Goal: Task Accomplishment & Management: Use online tool/utility

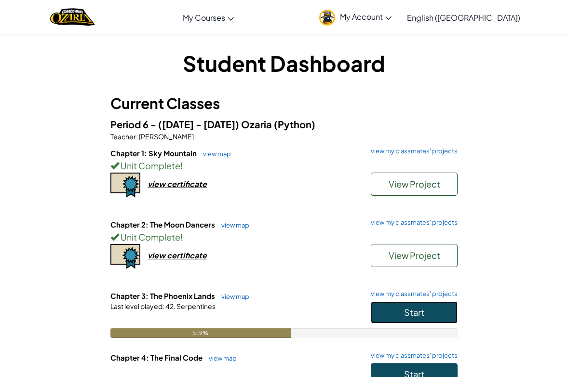
click at [411, 308] on span "Start" at bounding box center [414, 312] width 20 height 11
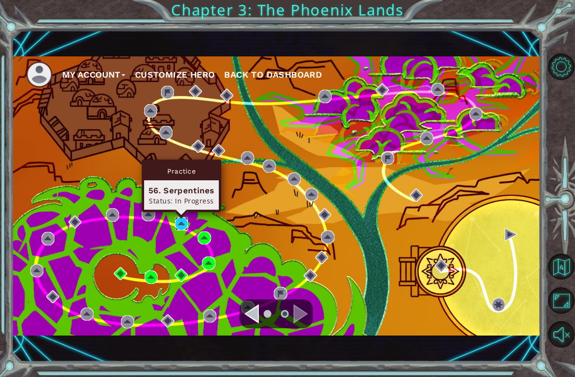
click at [181, 228] on img at bounding box center [181, 223] width 13 height 13
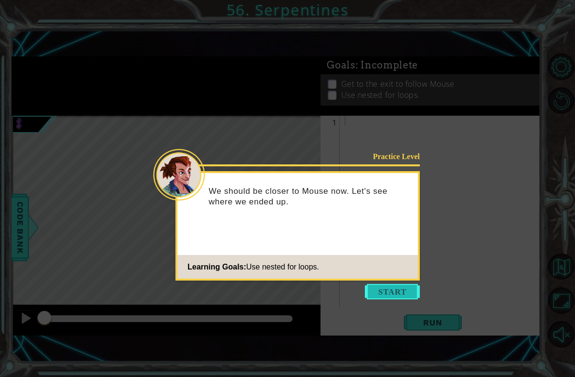
drag, startPoint x: 414, startPoint y: 301, endPoint x: 404, endPoint y: 290, distance: 15.0
click at [409, 298] on body "1 ההההההההההההההההההההההההההההההההההההההההההההההההההההההההההההההההההההההההההההה…" at bounding box center [287, 188] width 575 height 377
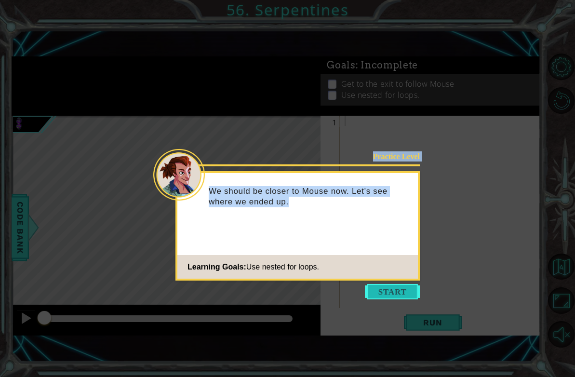
click at [404, 290] on button "Start" at bounding box center [392, 291] width 55 height 15
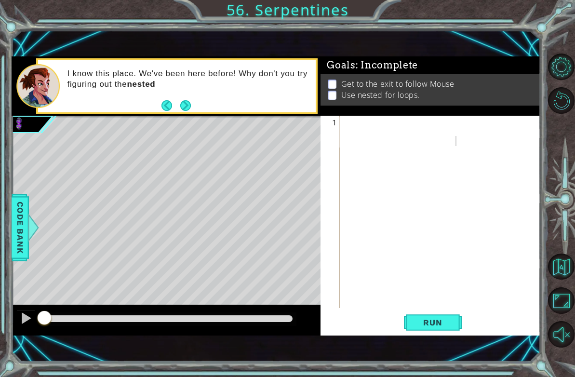
click at [191, 105] on button "Next" at bounding box center [185, 105] width 11 height 11
type textarea "o"
type textarea "for i in range:"
click at [438, 131] on div "for i in range :" at bounding box center [443, 222] width 200 height 213
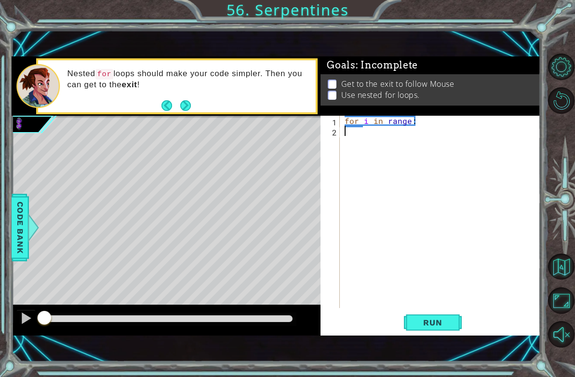
scroll to position [0, 0]
click at [423, 124] on div "for i in range :" at bounding box center [443, 222] width 200 height 213
type textarea "for i in range(3)"
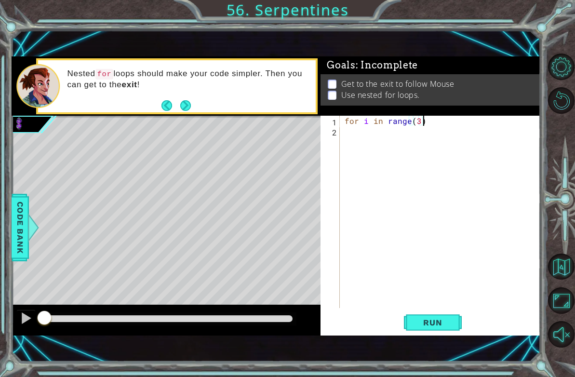
type textarea "for i in range(3):"
click at [422, 123] on div "for i in range ( 3 ) : hero . move" at bounding box center [443, 222] width 200 height 213
click at [432, 129] on div "for i in range ( 3 ) : hero . move" at bounding box center [443, 222] width 200 height 213
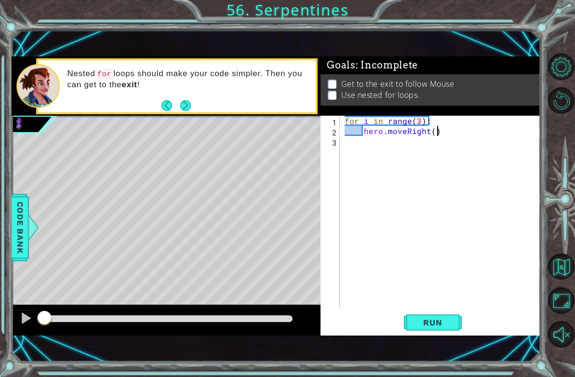
type textarea "hero.moveRight()"
drag, startPoint x: 454, startPoint y: 128, endPoint x: 350, endPoint y: 132, distance: 103.8
click at [350, 132] on div "for i in range ( 3 ) : hero . moveRight ( )" at bounding box center [443, 222] width 200 height 213
click at [473, 125] on div "for i in range ( 3 ) :" at bounding box center [443, 222] width 200 height 213
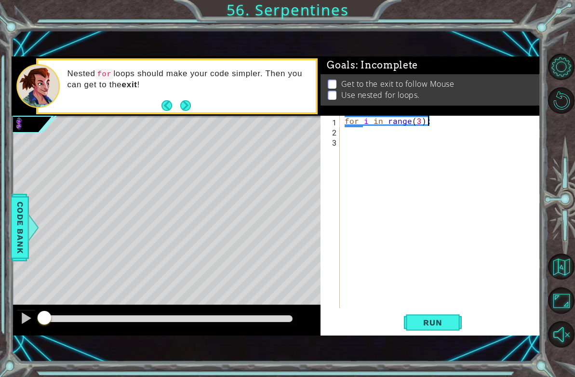
type textarea "for i in range(3):"
type textarea "for j in range(3):"
type textarea "hero.moveRight()"
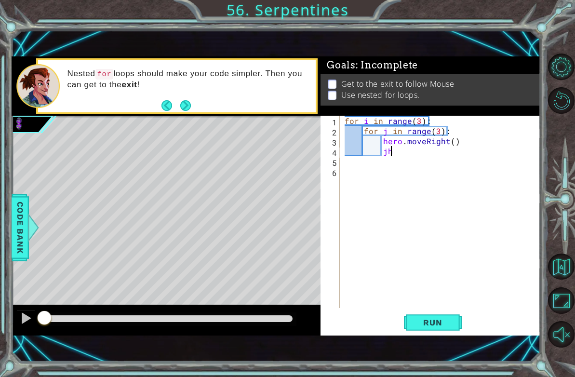
type textarea "j"
type textarea "hero.moveUp()"
type textarea "j"
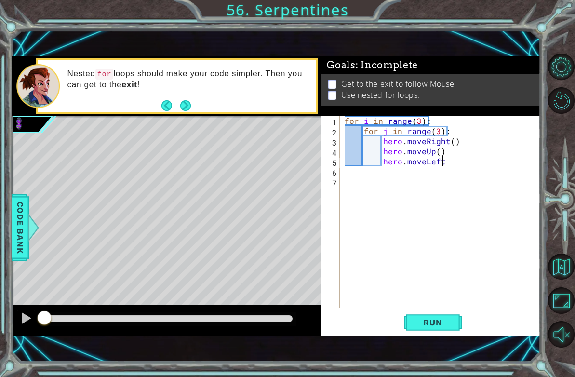
type textarea "hero.moveLeft()"
type textarea "hero.moveUp()"
click at [428, 323] on span "Run" at bounding box center [433, 323] width 38 height 10
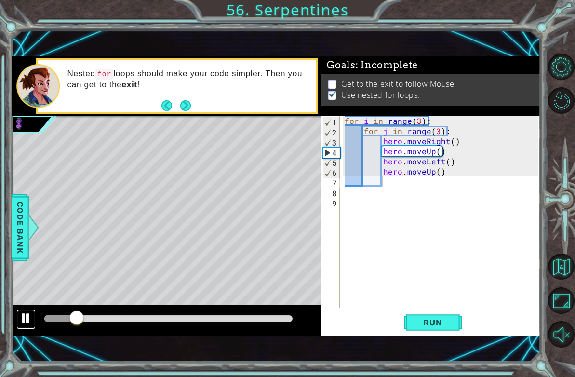
click at [24, 322] on div at bounding box center [26, 318] width 13 height 13
click at [362, 132] on div "for i in range ( 3 ) : for j in range ( 3 ) : hero . moveRight ( ) hero . moveU…" at bounding box center [443, 222] width 200 height 213
click at [362, 152] on div "for i in range ( 3 ) : for j in range ( 3 ) : hero . moveRight ( ) hero . moveU…" at bounding box center [443, 222] width 200 height 213
type textarea "hero.moveUp()"
click at [356, 176] on div "for i in range ( 3 ) : for j in range ( 3 ) : hero . moveRight ( ) hero . moveU…" at bounding box center [443, 222] width 200 height 213
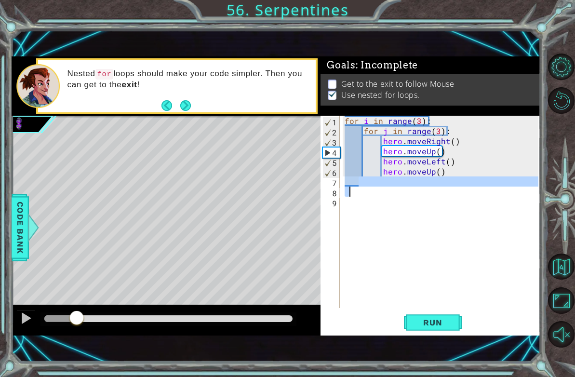
click at [362, 187] on div "for i in range ( 3 ) : for j in range ( 3 ) : hero . moveRight ( ) hero . moveU…" at bounding box center [443, 222] width 200 height 213
click at [365, 189] on div "for i in range ( 3 ) : for j in range ( 3 ) : hero . moveRight ( ) hero . moveU…" at bounding box center [443, 222] width 200 height 213
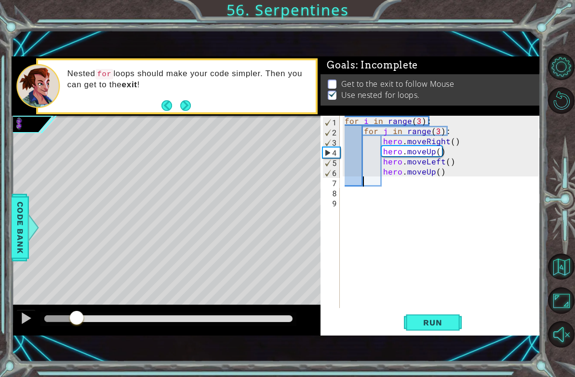
click at [363, 178] on div "for i in range ( 3 ) : for j in range ( 3 ) : hero . moveRight ( ) hero . moveU…" at bounding box center [443, 222] width 200 height 213
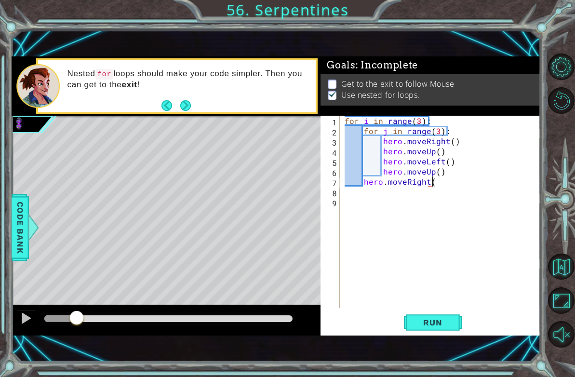
scroll to position [0, 6]
type textarea "hero.moveRight(2)"
click at [422, 331] on button "Run" at bounding box center [433, 323] width 58 height 22
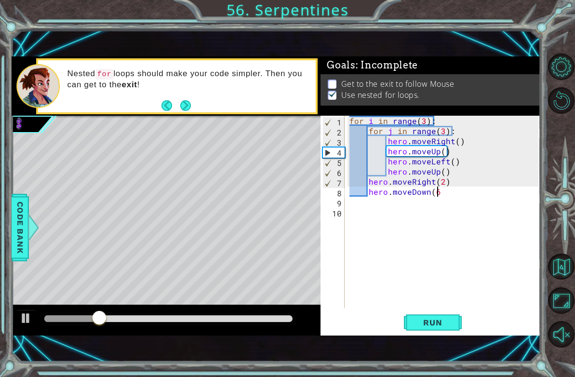
scroll to position [0, 5]
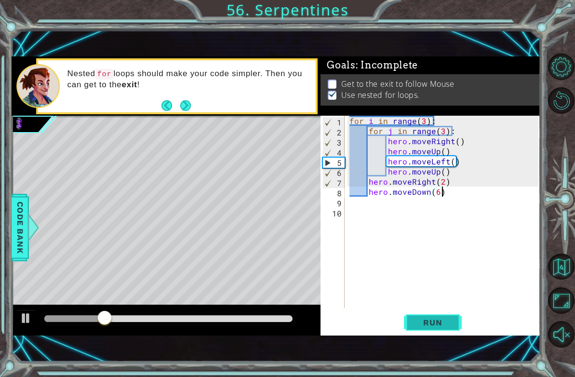
click at [413, 319] on button "Run" at bounding box center [433, 323] width 58 height 22
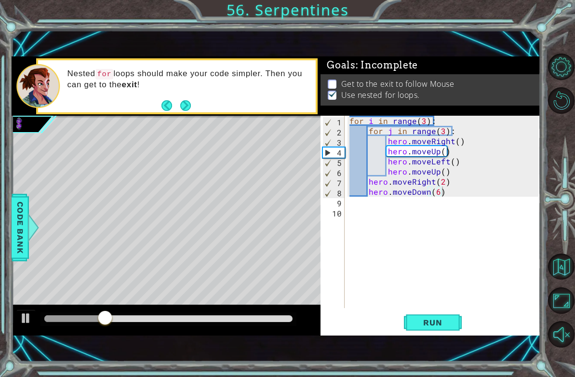
click at [8, 318] on div "1 ההההההההההההההההההההההההההההההההההההההההההההההההההההההההההההההההההההההההההההה…" at bounding box center [287, 188] width 575 height 377
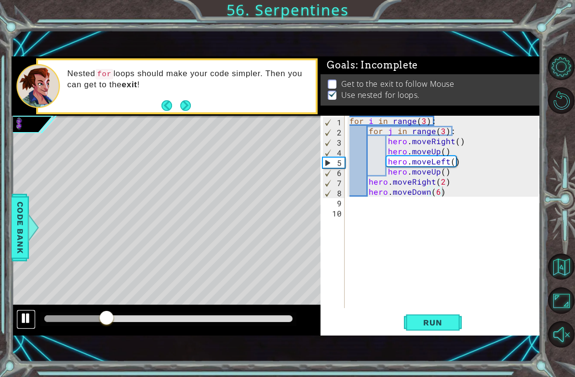
click at [27, 317] on div at bounding box center [26, 318] width 13 height 13
drag, startPoint x: 463, startPoint y: 138, endPoint x: 383, endPoint y: 138, distance: 79.1
click at [383, 138] on div "for i in range ( 3 ) : for j in range ( 3 ) : hero . moveRight ( ) hero . moveU…" at bounding box center [446, 222] width 196 height 213
type textarea "hero.moveRight()"
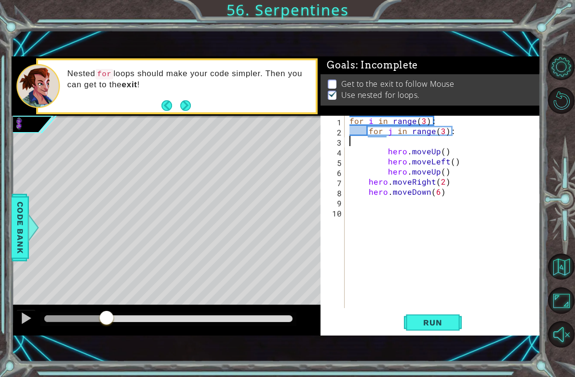
scroll to position [0, 0]
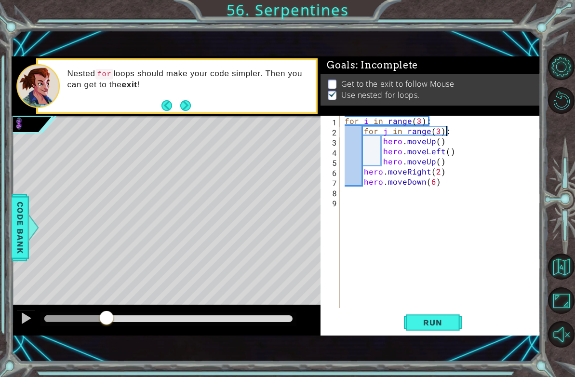
click at [433, 130] on div "for i in range ( 3 ) : for j in range ( 3 ) : hero . moveUp ( ) hero . moveLeft…" at bounding box center [443, 222] width 200 height 213
click at [430, 117] on div "for i in range ( 3 ) : for j in range ( 3 ) : hero . moveUp ( ) hero . moveLeft…" at bounding box center [443, 222] width 200 height 213
type textarea "for i in range(3):"
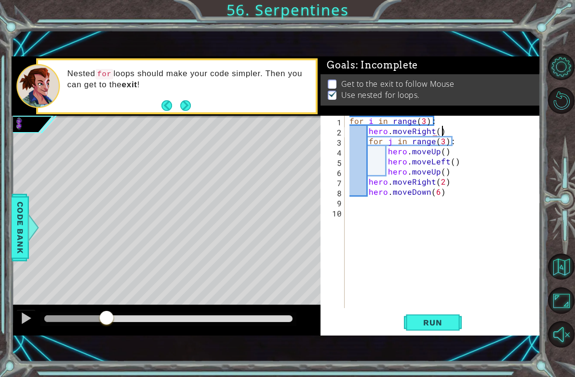
scroll to position [0, 5]
drag, startPoint x: 410, startPoint y: 327, endPoint x: 406, endPoint y: 325, distance: 5.2
click at [406, 325] on button "Run" at bounding box center [433, 323] width 58 height 22
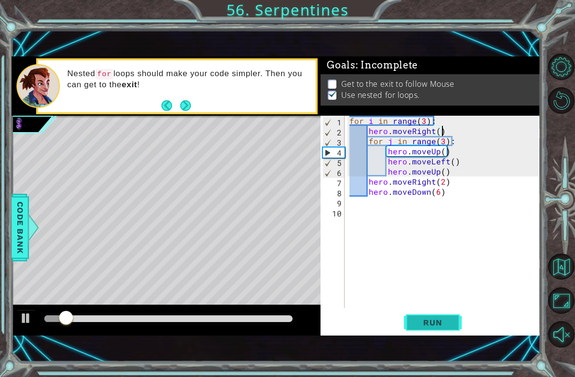
click at [461, 324] on button "Run" at bounding box center [433, 323] width 58 height 22
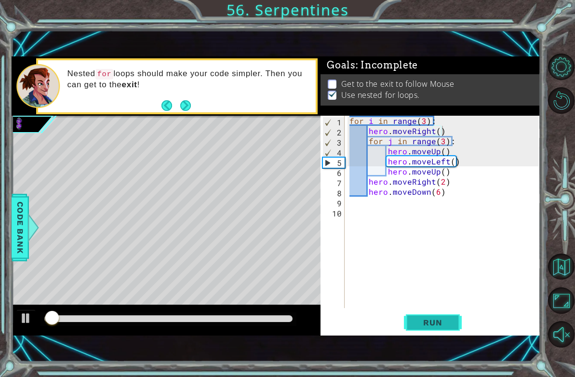
click at [459, 323] on button "Run" at bounding box center [433, 323] width 58 height 22
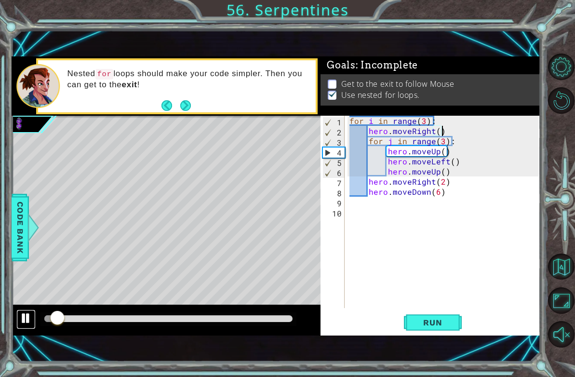
click at [24, 323] on div at bounding box center [26, 318] width 13 height 13
click at [468, 139] on div "for i in range ( 3 ) : hero . moveRight ( ) for j in range ( 3 ) : hero . moveU…" at bounding box center [446, 222] width 196 height 213
type textarea "for j in range(3):"
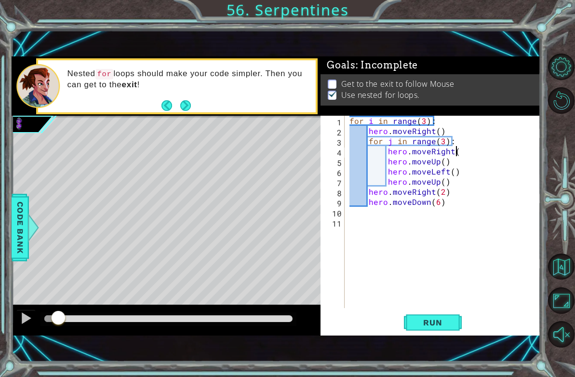
scroll to position [0, 6]
type textarea "hero.moveRight()"
click at [443, 317] on button "Run" at bounding box center [433, 323] width 58 height 22
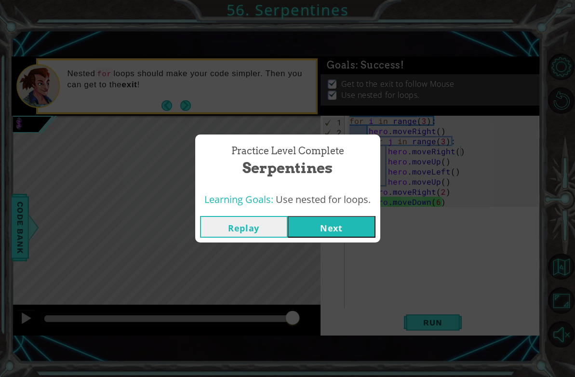
click at [327, 212] on div "Replay Next" at bounding box center [287, 226] width 185 height 31
click at [328, 225] on button "Next" at bounding box center [332, 227] width 88 height 22
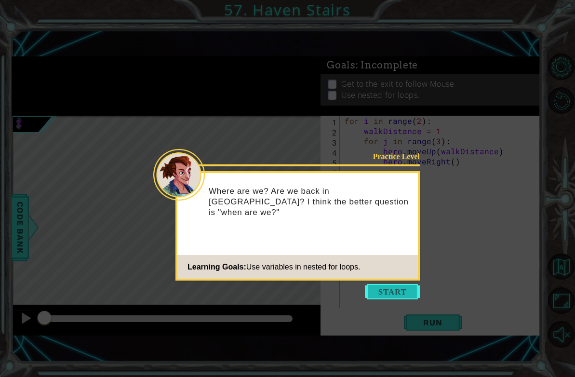
click at [396, 292] on button "Start" at bounding box center [392, 291] width 55 height 15
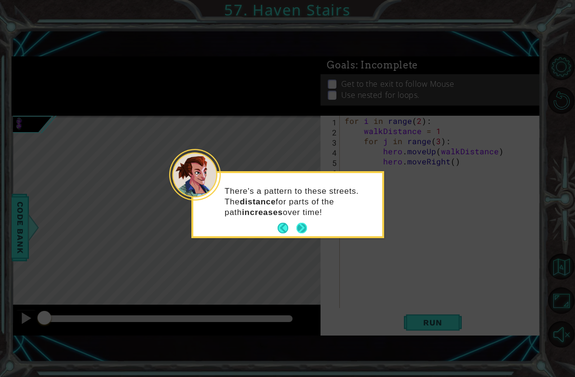
click at [297, 233] on button "Next" at bounding box center [302, 228] width 11 height 11
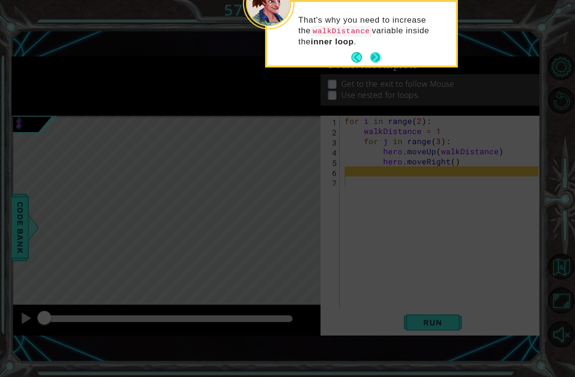
click at [368, 63] on footer at bounding box center [366, 57] width 29 height 14
click at [360, 52] on button "Back" at bounding box center [361, 57] width 19 height 11
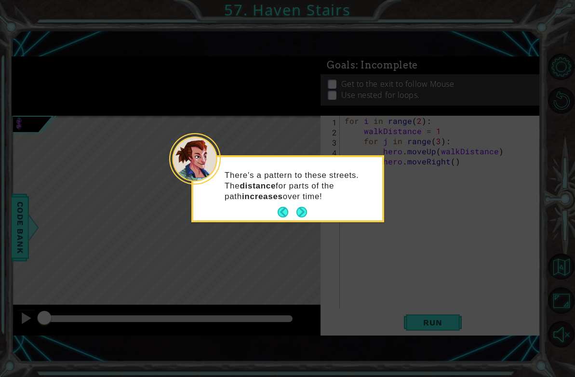
drag, startPoint x: 305, startPoint y: 219, endPoint x: 282, endPoint y: 187, distance: 39.9
click at [299, 216] on footer at bounding box center [292, 212] width 29 height 14
click at [303, 208] on button "Next" at bounding box center [302, 212] width 11 height 11
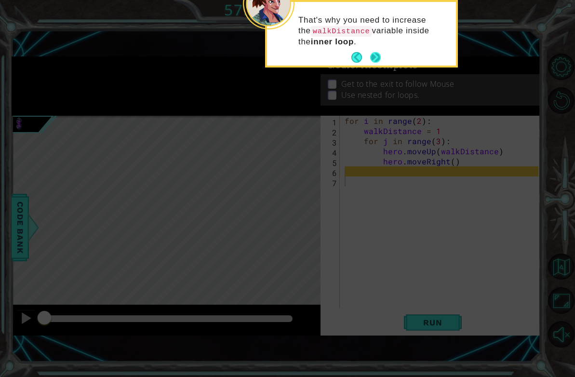
click at [381, 61] on button "Next" at bounding box center [375, 57] width 11 height 11
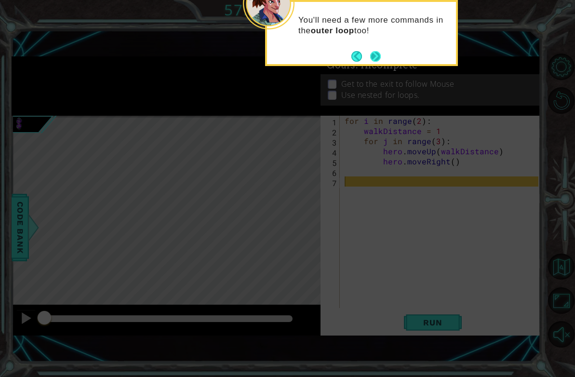
click at [376, 58] on button "Next" at bounding box center [375, 56] width 11 height 11
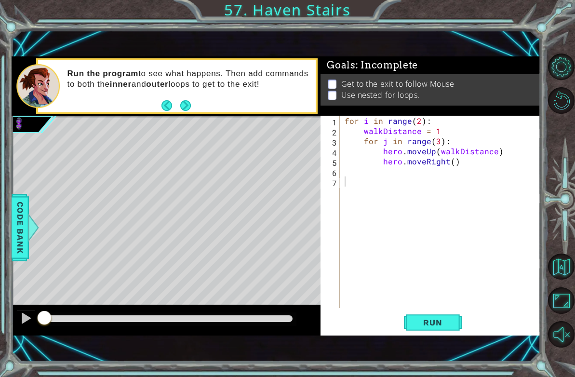
click at [189, 99] on footer at bounding box center [176, 105] width 29 height 14
click at [184, 105] on button "Next" at bounding box center [185, 105] width 11 height 11
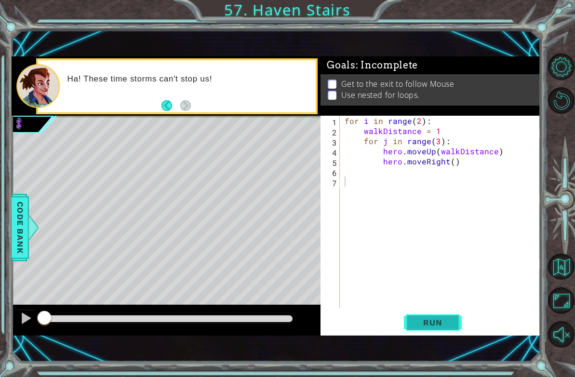
click at [443, 315] on button "Run" at bounding box center [433, 323] width 58 height 22
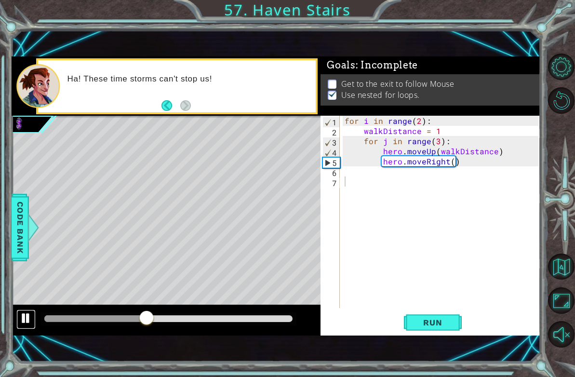
click at [20, 323] on div at bounding box center [26, 318] width 13 height 13
click at [362, 168] on div "for i in range ( 2 ) : walkDistance = 1 for j in range ( 3 ) : hero . moveUp ( …" at bounding box center [443, 222] width 200 height 213
click at [368, 171] on div "for i in range ( 2 ) : walkDistance = 1 for j in range ( 3 ) : hero . moveUp ( …" at bounding box center [443, 222] width 200 height 213
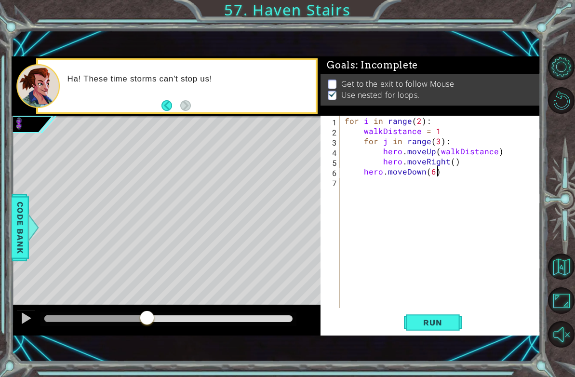
scroll to position [0, 5]
click at [418, 334] on button "Run" at bounding box center [433, 323] width 58 height 22
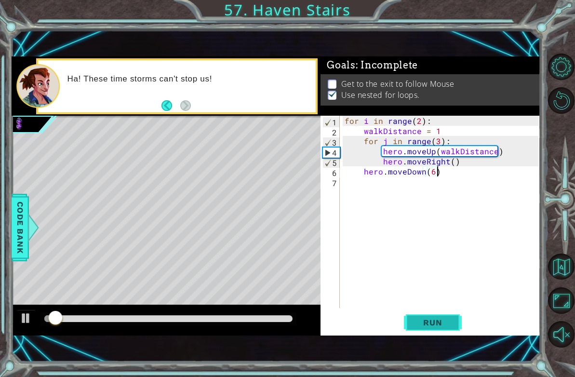
click at [423, 322] on span "Run" at bounding box center [433, 323] width 38 height 10
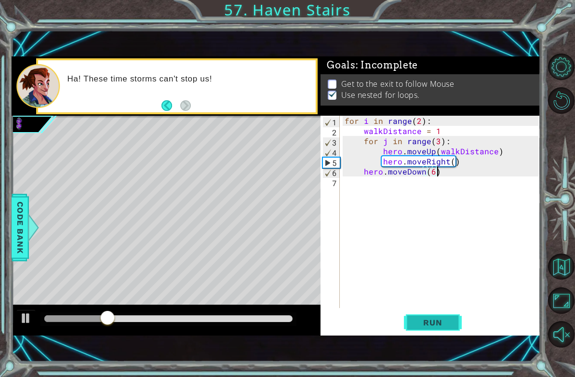
click at [413, 322] on button "Run" at bounding box center [433, 323] width 58 height 22
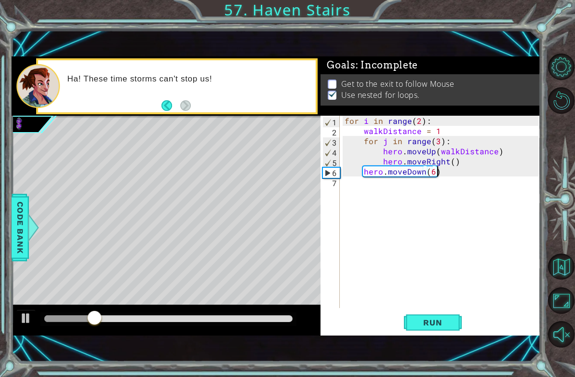
click at [441, 177] on div "for i in range ( 2 ) : walkDistance = 1 for j in range ( 3 ) : hero . moveUp ( …" at bounding box center [443, 222] width 200 height 213
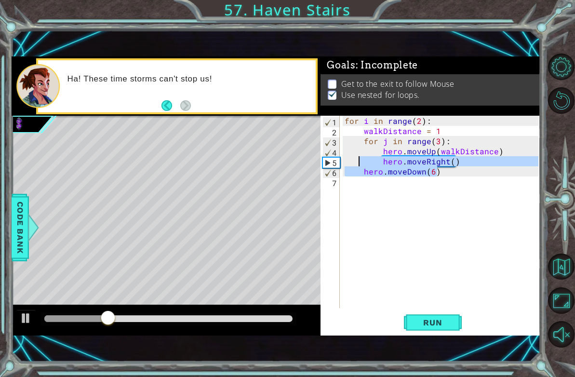
drag, startPoint x: 441, startPoint y: 177, endPoint x: 357, endPoint y: 159, distance: 85.8
click at [357, 159] on div "for i in range ( 2 ) : walkDistance = 1 for j in range ( 3 ) : hero . moveUp ( …" at bounding box center [443, 222] width 200 height 213
type textarea "hero.moveRight() hero.moveDown(6)"
click at [363, 268] on div "for i in range ( 2 ) : walkDistance = 1 for j in range ( 3 ) : hero . moveUp ( …" at bounding box center [443, 222] width 200 height 213
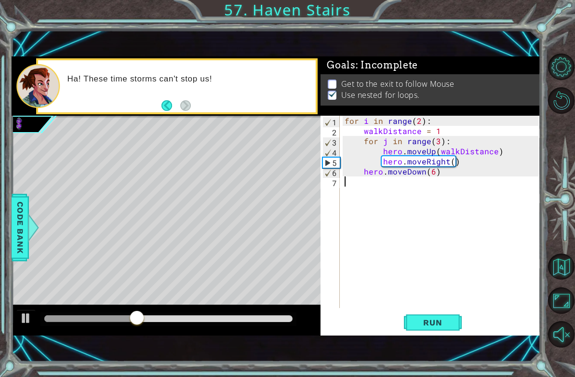
scroll to position [0, 0]
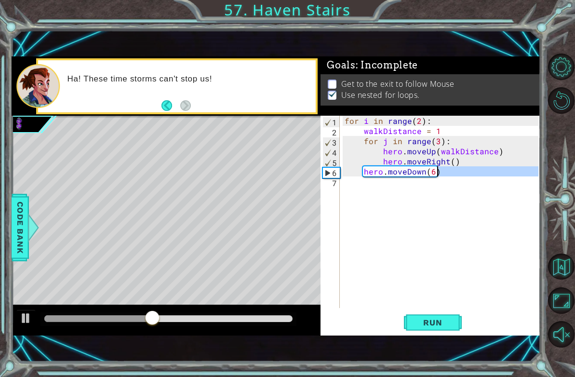
drag, startPoint x: 447, startPoint y: 180, endPoint x: 448, endPoint y: 171, distance: 9.2
click at [440, 176] on div "for i in range ( 2 ) : walkDistance = 1 for j in range ( 3 ) : hero . moveUp ( …" at bounding box center [443, 222] width 200 height 213
type textarea "hero.moveDown(6)"
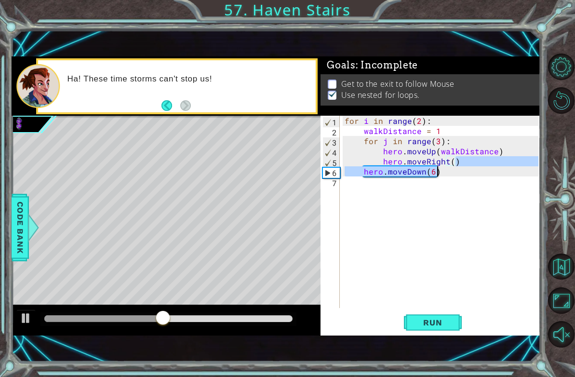
drag, startPoint x: 456, startPoint y: 166, endPoint x: 451, endPoint y: 188, distance: 22.2
click at [454, 186] on div "for i in range ( 2 ) : walkDistance = 1 for j in range ( 3 ) : hero . moveUp ( …" at bounding box center [443, 222] width 200 height 213
click at [447, 193] on div "for i in range ( 2 ) : walkDistance = 1 for j in range ( 3 ) : hero . moveUp ( …" at bounding box center [443, 222] width 200 height 213
drag, startPoint x: 445, startPoint y: 172, endPoint x: 349, endPoint y: 171, distance: 96.0
click at [349, 171] on div "for i in range ( 2 ) : walkDistance = 1 for j in range ( 3 ) : hero . moveUp ( …" at bounding box center [443, 222] width 200 height 213
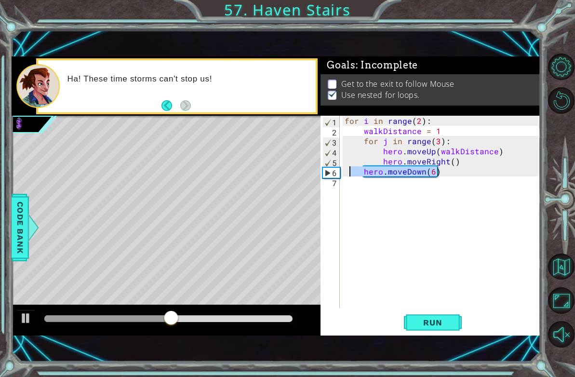
type textarea "hero.moveDown(6)"
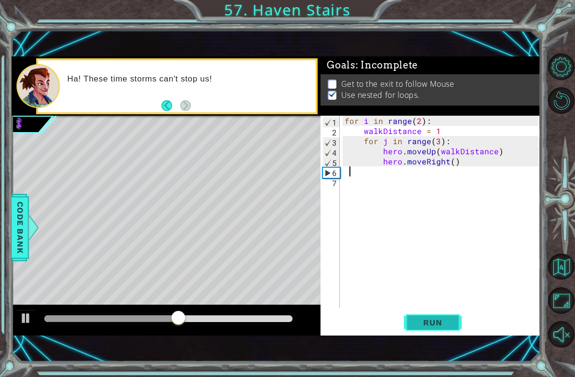
click at [452, 329] on button "Run" at bounding box center [433, 323] width 58 height 22
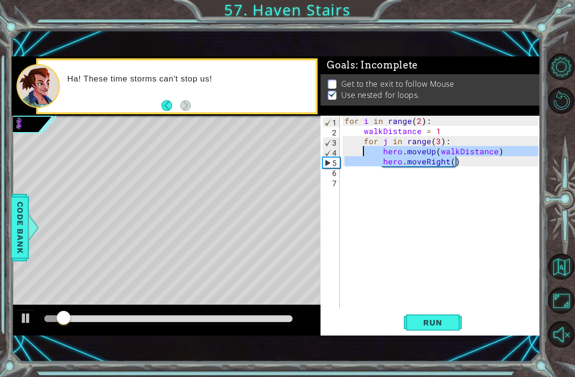
drag, startPoint x: 469, startPoint y: 160, endPoint x: 365, endPoint y: 147, distance: 105.5
click at [365, 147] on div "for i in range ( 2 ) : walkDistance = 1 for j in range ( 3 ) : hero . moveUp ( …" at bounding box center [443, 222] width 200 height 213
type textarea "hero.moveUp(walkDistance) hero.moveRight()"
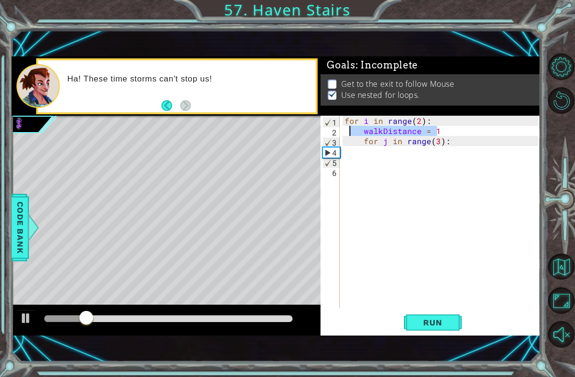
drag, startPoint x: 449, startPoint y: 131, endPoint x: 350, endPoint y: 128, distance: 98.9
click at [350, 128] on div "for i in range ( 2 ) : walkDistance = 1 for j in range ( 3 ) :" at bounding box center [443, 222] width 200 height 213
type textarea "walkDistance = 1"
click at [352, 164] on div "for i in range ( 2 ) : for j in range ( 3 ) :" at bounding box center [443, 222] width 200 height 213
click at [378, 149] on div "for i in range ( 2 ) : for j in range ( 3 ) :" at bounding box center [443, 222] width 200 height 213
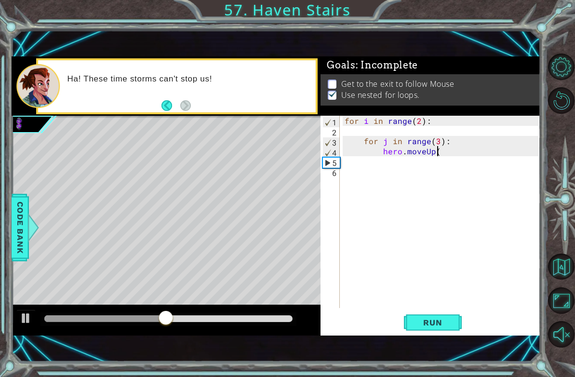
type textarea "hero.moveUp()"
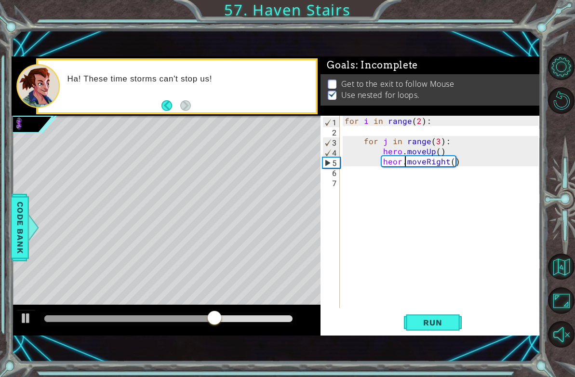
scroll to position [0, 6]
type textarea "heor.moveRight()"
drag, startPoint x: 480, startPoint y: 148, endPoint x: 476, endPoint y: 186, distance: 38.3
click at [476, 186] on div "for i in range ( 2 ) : for j in range ( 3 ) : hero . moveUp ( ) heor . moveRigh…" at bounding box center [443, 222] width 200 height 213
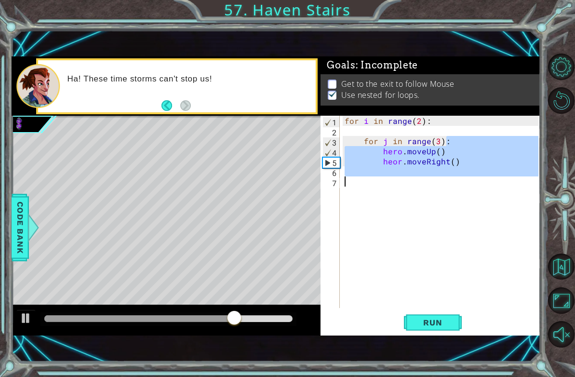
scroll to position [0, 0]
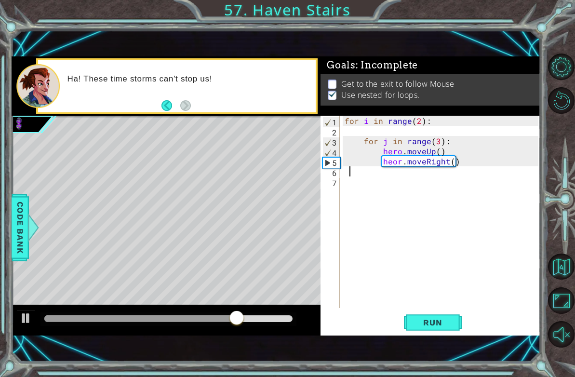
click at [466, 172] on div "for i in range ( 2 ) : for j in range ( 3 ) : hero . moveUp ( ) heor . moveRigh…" at bounding box center [443, 222] width 200 height 213
click at [487, 155] on div "for i in range ( 2 ) : for j in range ( 3 ) : hero . moveUp ( ) heor . moveRigh…" at bounding box center [443, 222] width 200 height 213
click at [487, 165] on div "for i in range ( 2 ) : for j in range ( 3 ) : hero . moveUp ( ) heor . moveRigh…" at bounding box center [443, 222] width 200 height 213
type textarea "heor.moveRight()"
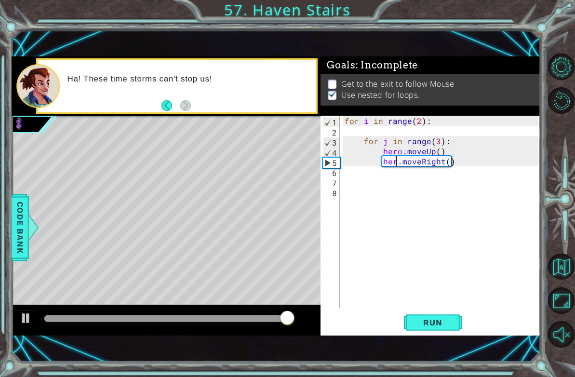
type textarea "hero.moveRight()"
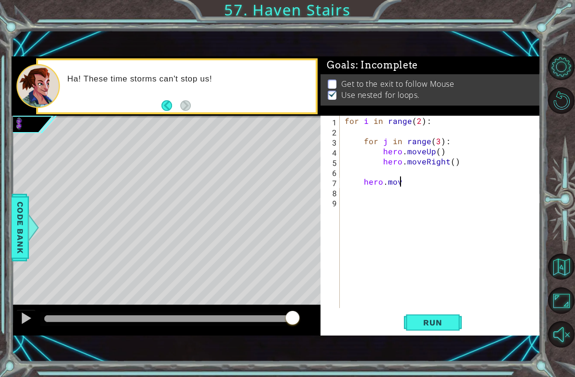
scroll to position [0, 1]
type textarea "h"
type textarea "hero.moveRight()"
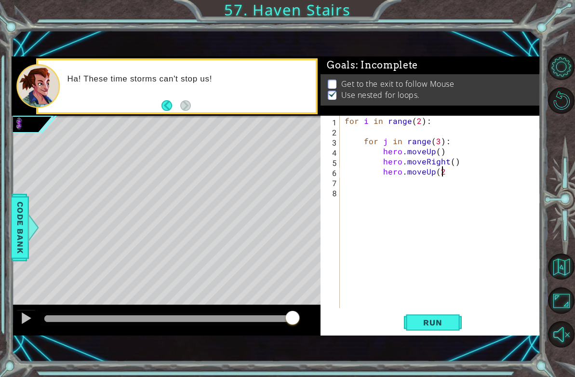
type textarea "hero.moveUp(2)"
type textarea "hero.moveRight()"
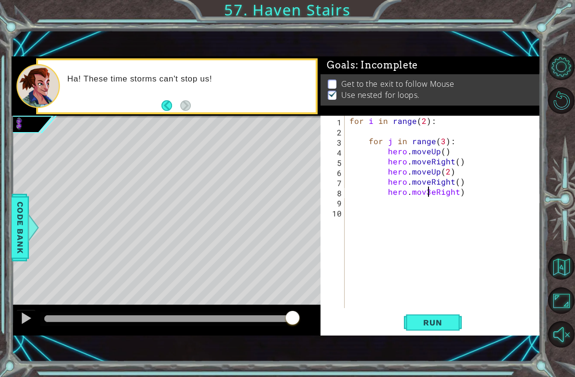
scroll to position [0, 5]
type textarea "hero.moveRight)"
type textarea "r"
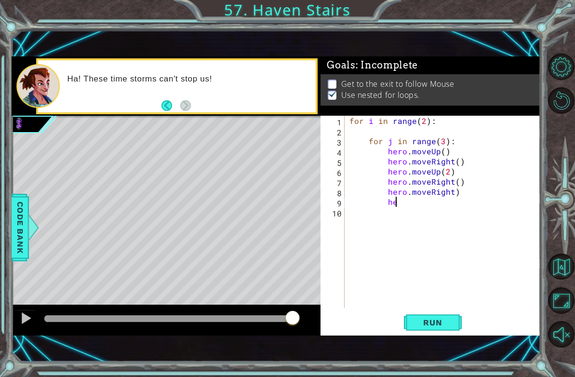
type textarea "h"
drag, startPoint x: 468, startPoint y: 198, endPoint x: 386, endPoint y: 195, distance: 82.5
click at [386, 195] on div "for i in range ( 2 ) : for j in range ( 3 ) : hero . moveUp ( ) hero . moveRigh…" at bounding box center [446, 222] width 196 height 213
type textarea "hero.moveRight)"
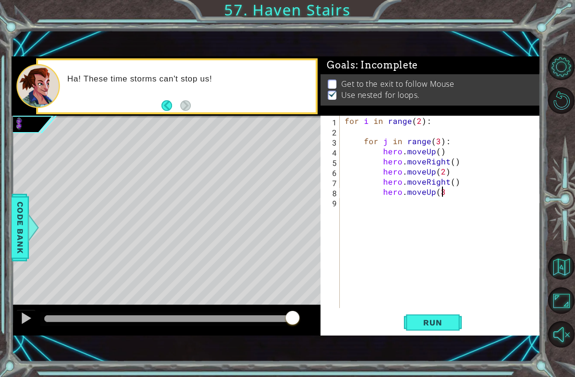
scroll to position [0, 6]
type textarea "hero.moveUp(3)"
click at [445, 338] on div "1 ההההההההההההההההההההההההההההההההההההההההההההההההההההההההההההההההההההההההההההה…" at bounding box center [277, 196] width 530 height 332
click at [432, 332] on button "Run" at bounding box center [433, 323] width 58 height 22
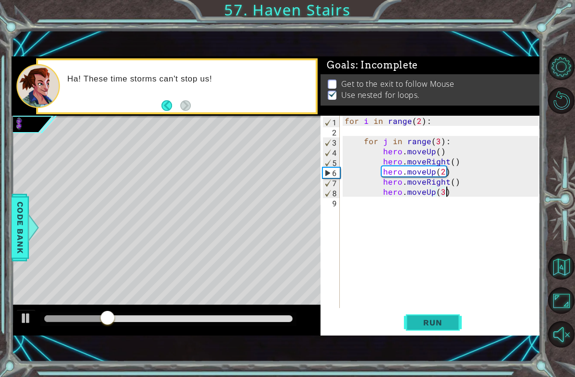
click at [432, 332] on button "Run" at bounding box center [433, 323] width 58 height 22
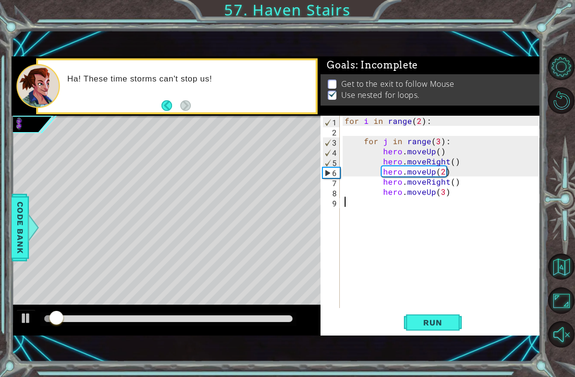
click at [394, 234] on div "for i in range ( 2 ) : for j in range ( 3 ) : hero . moveUp ( ) hero . moveRigh…" at bounding box center [443, 222] width 200 height 213
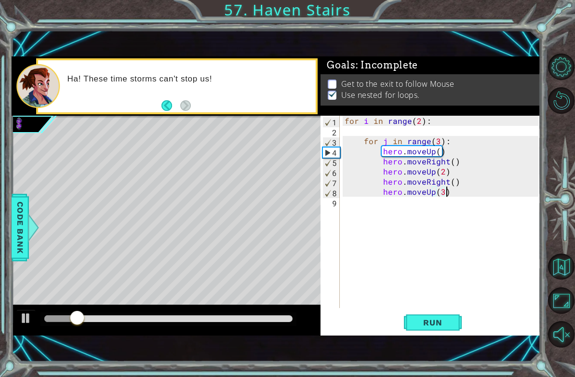
scroll to position [0, 6]
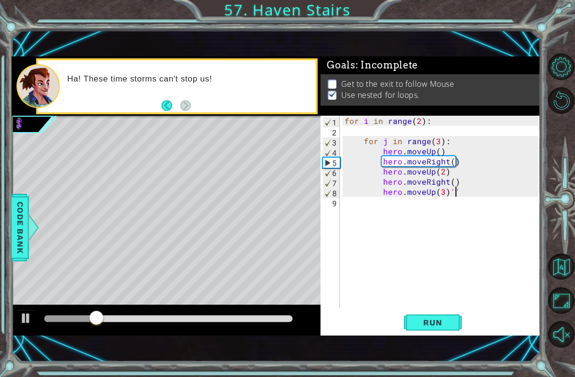
type textarea "hero.moveUp(3)"
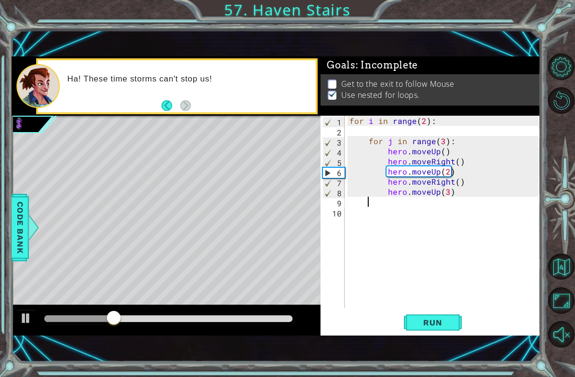
scroll to position [0, 0]
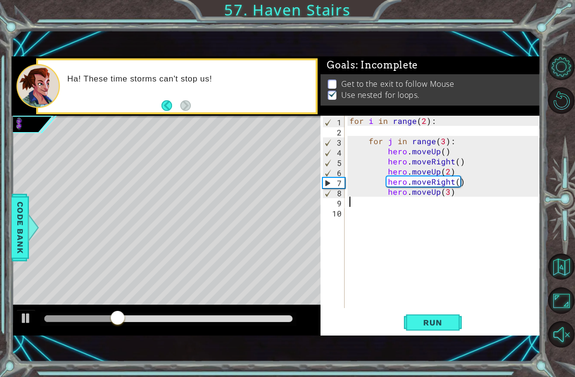
type textarea "hero.moveUp(3)"
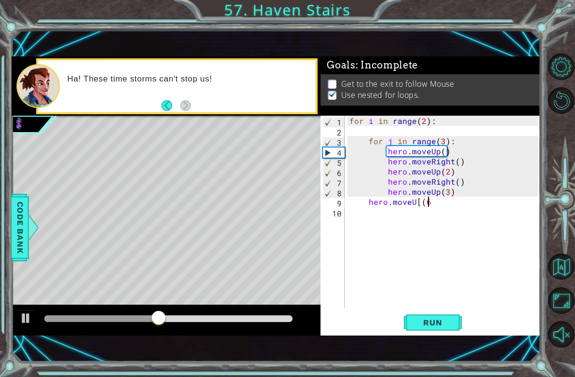
scroll to position [0, 5]
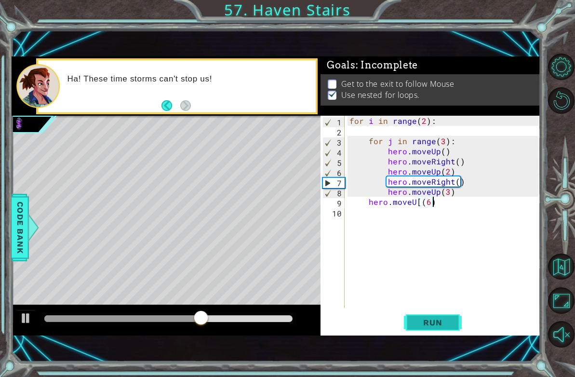
click at [410, 325] on button "Run" at bounding box center [433, 323] width 58 height 22
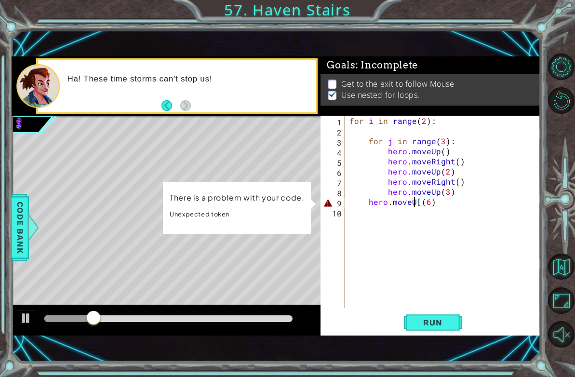
click at [415, 203] on div "for i in range ( 2 ) : for j in range ( 3 ) : hero . moveUp ( ) hero . moveRigh…" at bounding box center [446, 222] width 196 height 213
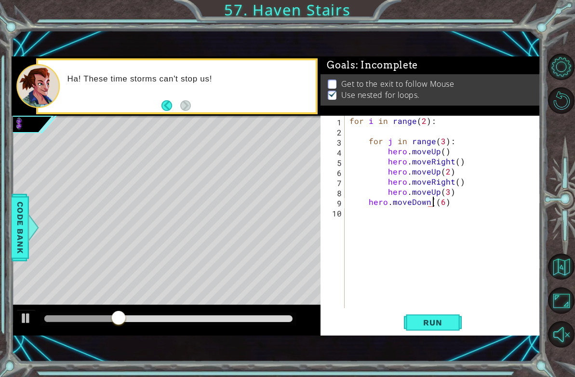
scroll to position [0, 5]
type textarea "hero.moveDown(6)"
click at [399, 325] on div "Run" at bounding box center [433, 323] width 220 height 22
click at [403, 327] on div "Run" at bounding box center [433, 323] width 220 height 22
click at [419, 334] on div "hero.moveDown(6) 1 2 3 4 5 6 7 8 9 10 for i in range ( 2 ) : for j in range ( 3…" at bounding box center [431, 226] width 220 height 220
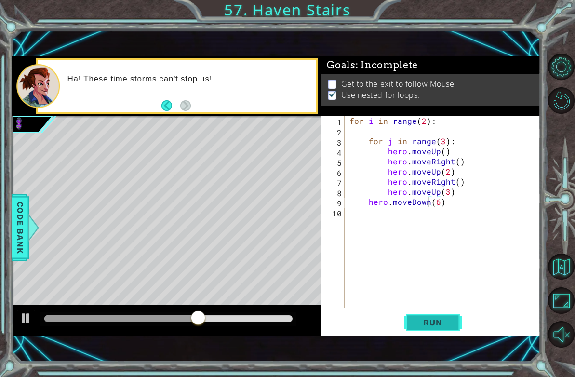
click at [419, 333] on button "Run" at bounding box center [433, 323] width 58 height 22
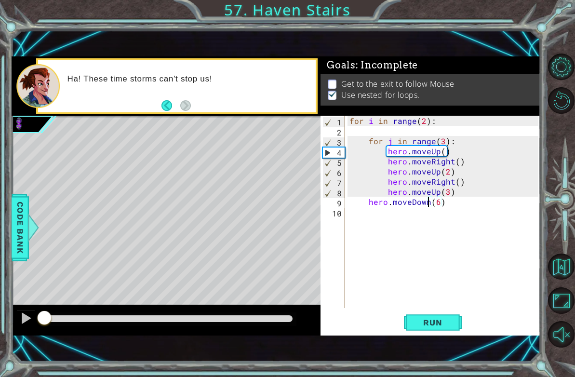
drag, startPoint x: 83, startPoint y: 318, endPoint x: 0, endPoint y: 331, distance: 84.4
click at [0, 331] on html "1 ההההההההההההההההההההההההההההההההההההההההההההההההההההההההההההההההההההההההההההה…" at bounding box center [287, 188] width 575 height 377
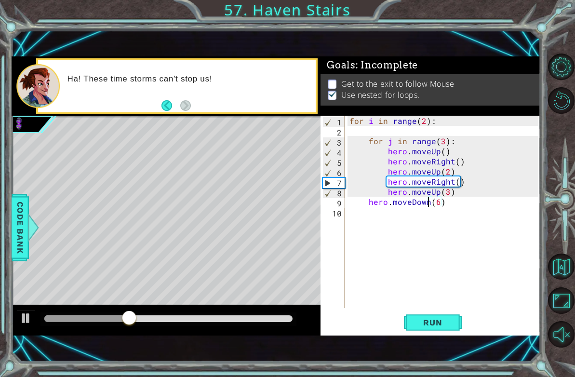
click at [373, 130] on div "for i in range ( 2 ) : for j in range ( 3 ) : hero . moveUp ( ) hero . moveRigh…" at bounding box center [446, 222] width 196 height 213
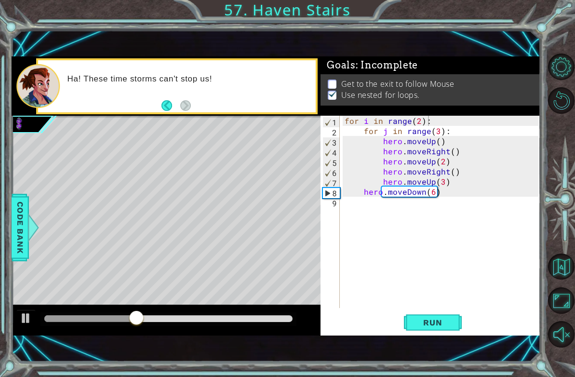
click at [450, 337] on div "1 ההההההההההההההההההההההההההההההההההההההההההההההההההההההההההההההההההההההההההההה…" at bounding box center [277, 196] width 530 height 332
click at [439, 333] on button "Run" at bounding box center [433, 323] width 58 height 22
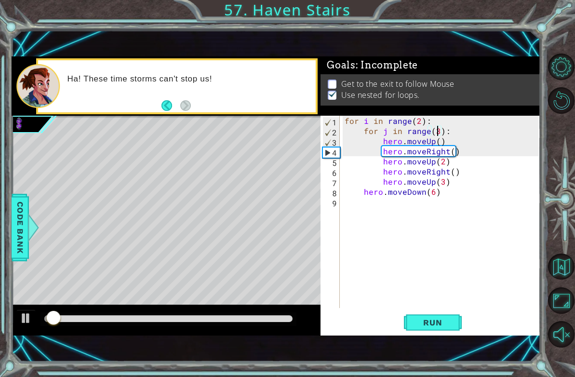
click at [436, 130] on div "for i in range ( 2 ) : for j in range ( 3 ) : hero . moveUp ( ) hero . moveRigh…" at bounding box center [443, 222] width 200 height 213
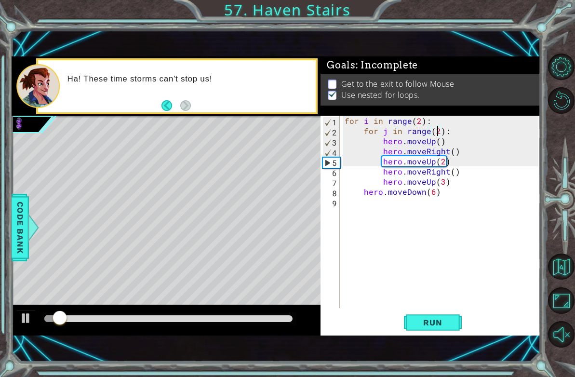
scroll to position [0, 6]
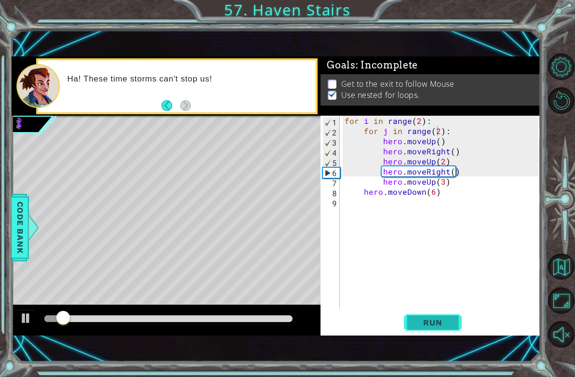
click at [437, 314] on button "Run" at bounding box center [433, 323] width 58 height 22
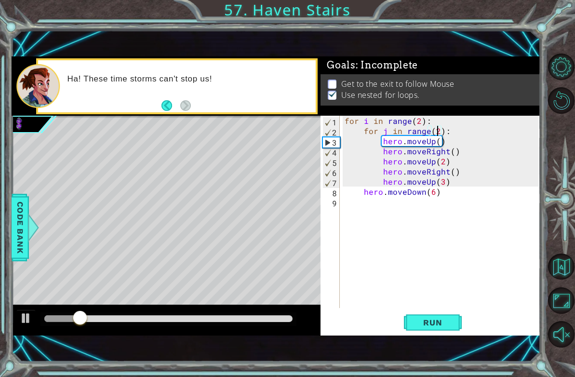
drag, startPoint x: 481, startPoint y: 169, endPoint x: 471, endPoint y: 195, distance: 27.9
click at [473, 191] on div "for i in range ( 2 ) : for j in range ( 2 ) : hero . moveUp ( ) hero . moveRigh…" at bounding box center [443, 222] width 200 height 213
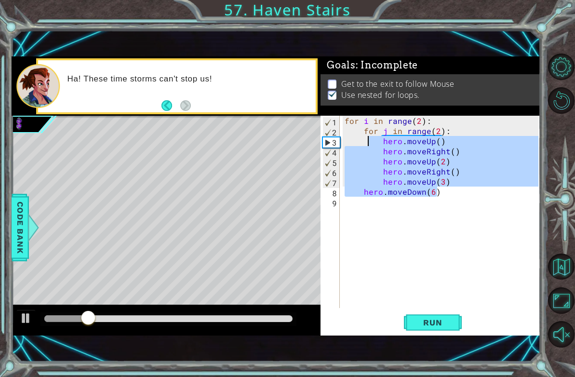
drag, startPoint x: 471, startPoint y: 195, endPoint x: 369, endPoint y: 140, distance: 115.7
click at [369, 140] on div "for i in range ( 2 ) : for j in range ( 2 ) : hero . moveUp ( ) hero . moveRigh…" at bounding box center [443, 222] width 200 height 213
type textarea "hero.moveUp() hero.moveRight()"
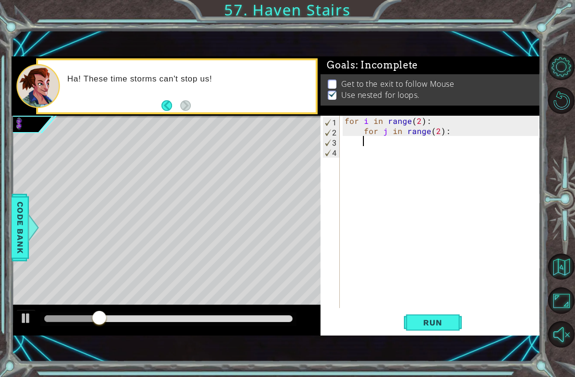
scroll to position [0, 0]
click at [396, 334] on div "1 2 3 4 for i in range ( 2 ) : for j in range ( 2 ) : ההההההההההההההההההההההההה…" at bounding box center [431, 226] width 220 height 220
click at [416, 329] on button "Run" at bounding box center [433, 323] width 58 height 22
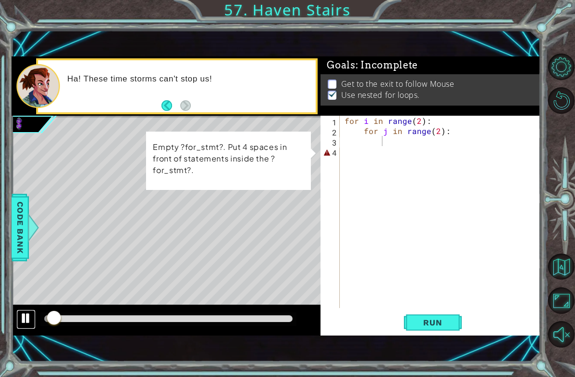
click at [18, 325] on button at bounding box center [25, 320] width 19 height 20
click at [386, 139] on div "for i in range ( 2 ) : for j in range ( 2 ) :" at bounding box center [443, 222] width 200 height 213
click at [390, 142] on div "for i in range ( 2 ) : for j in range ( 2 ) :" at bounding box center [443, 222] width 200 height 213
click at [387, 144] on div "for i in range ( 2 ) : for j in range ( 2 ) :" at bounding box center [443, 222] width 200 height 213
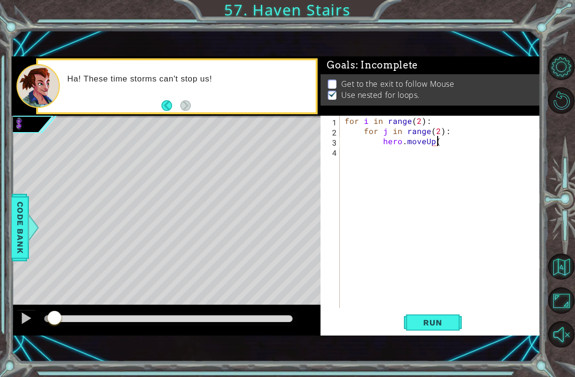
type textarea "hero.moveUp()"
type textarea "hero.moveRight()"
type textarea "hero.move("
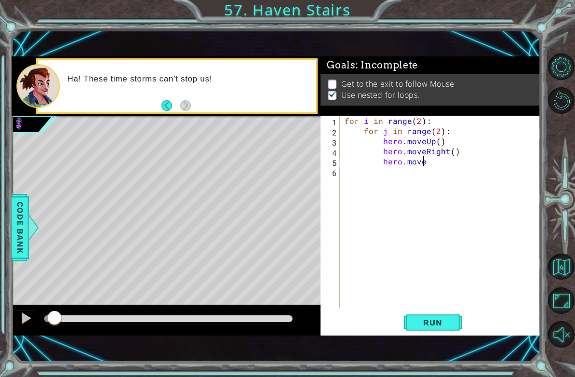
type textarea "hero.move()"
click at [458, 332] on button "Run" at bounding box center [433, 323] width 58 height 22
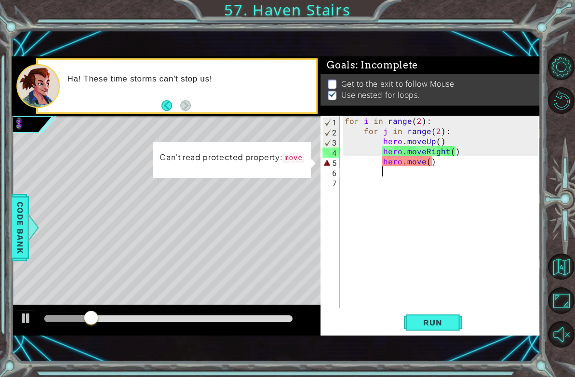
click at [436, 150] on div "for i in range ( 2 ) : for j in range ( 2 ) : hero . moveUp ( ) hero . moveRigh…" at bounding box center [443, 222] width 200 height 213
click at [9, 245] on div "1 ההההההההההההההההההההההההההההההההההההההההההההההההההההההההההההההההההההההההההההה…" at bounding box center [287, 188] width 575 height 377
click at [489, 162] on div "for i in range ( 2 ) : for j in range ( 2 ) : hero . moveUp ( ) hero . moveRigh…" at bounding box center [443, 222] width 200 height 213
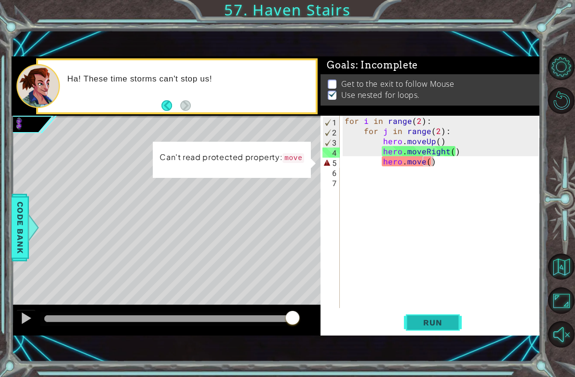
click at [409, 329] on button "Run" at bounding box center [433, 323] width 58 height 22
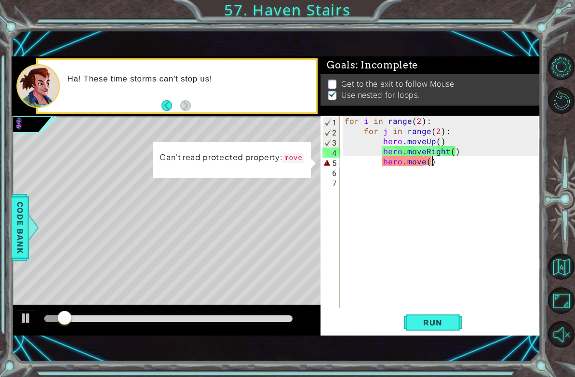
click at [487, 160] on div "for i in range ( 2 ) : for j in range ( 2 ) : hero . moveUp ( ) hero . moveRigh…" at bounding box center [443, 222] width 200 height 213
type textarea "hero.move():"
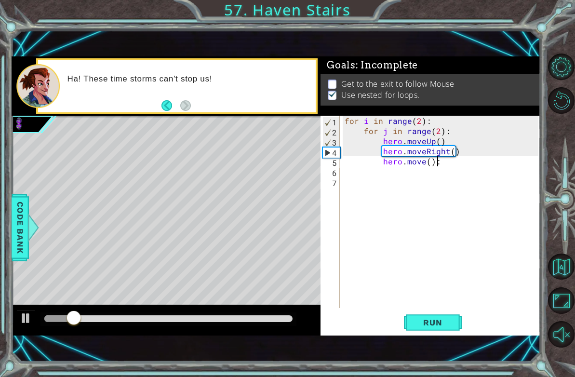
click at [426, 300] on div "for i in range ( 2 ) : for j in range ( 2 ) : hero . moveUp ( ) hero . moveRigh…" at bounding box center [443, 222] width 200 height 213
drag, startPoint x: 430, startPoint y: 320, endPoint x: 420, endPoint y: 316, distance: 11.0
click at [429, 320] on span "Run" at bounding box center [433, 323] width 38 height 10
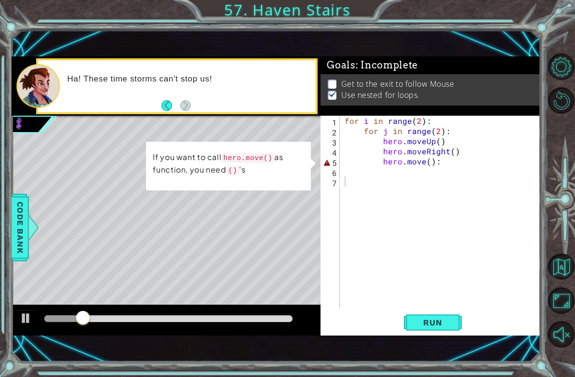
click at [384, 321] on div "Run" at bounding box center [433, 323] width 220 height 22
drag, startPoint x: 450, startPoint y: 166, endPoint x: 266, endPoint y: 166, distance: 183.3
click at [266, 166] on div "1 ההההההההההההההההההההההההההההההההההההההההההההההההההההההההההההההההההההההההההההה…" at bounding box center [277, 195] width 530 height 279
type textarea "hero.move():"
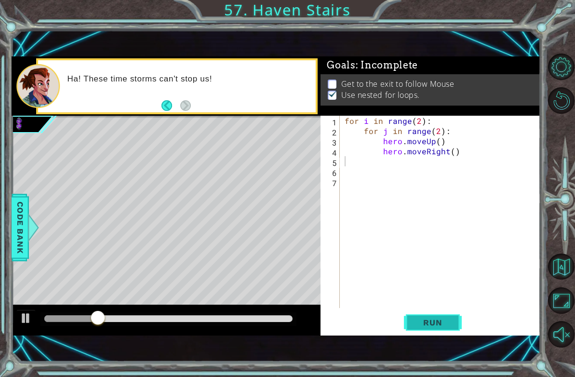
click at [408, 332] on button "Run" at bounding box center [433, 323] width 58 height 22
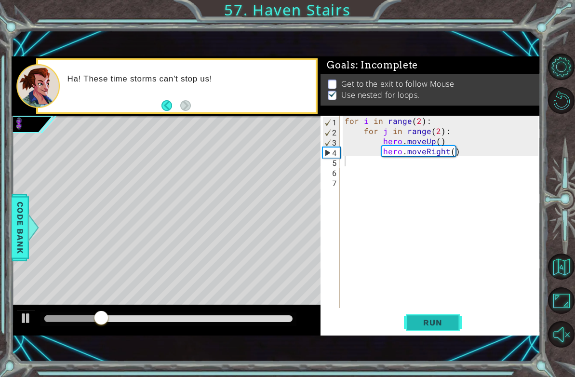
click at [423, 314] on button "Run" at bounding box center [433, 323] width 58 height 22
click at [428, 174] on div "for i in range ( 2 ) : for j in range ( 2 ) : hero . moveUp ( ) hero . moveRigh…" at bounding box center [443, 222] width 200 height 213
click at [415, 161] on div "for i in range ( 2 ) : for j in range ( 2 ) : hero . moveUp ( ) hero . moveRigh…" at bounding box center [443, 222] width 200 height 213
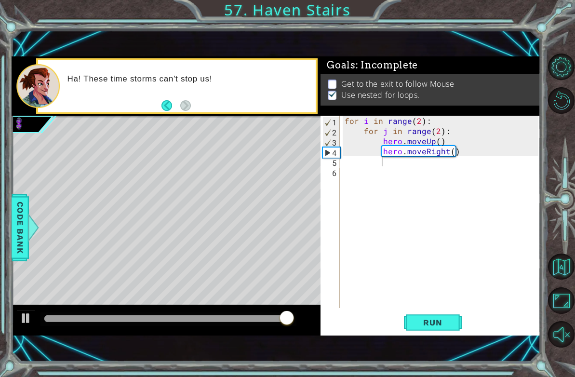
click at [431, 341] on div "1 ההההההההההההההההההההההההההההההההההההההההההההההההההההההההההההההההההההההההההההה…" at bounding box center [277, 196] width 530 height 332
click at [431, 334] on div "1 2 3 4 5 6 for i in range ( 2 ) : for j in range ( 2 ) : hero . moveUp ( ) her…" at bounding box center [431, 226] width 220 height 220
drag, startPoint x: 392, startPoint y: 163, endPoint x: 348, endPoint y: 186, distance: 49.8
click at [381, 165] on div "for i in range ( 2 ) : for j in range ( 2 ) : hero . moveUp ( ) hero . moveRigh…" at bounding box center [443, 222] width 200 height 213
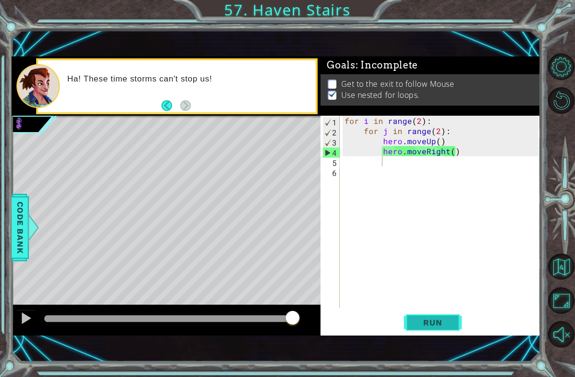
click at [458, 318] on button "Run" at bounding box center [433, 323] width 58 height 22
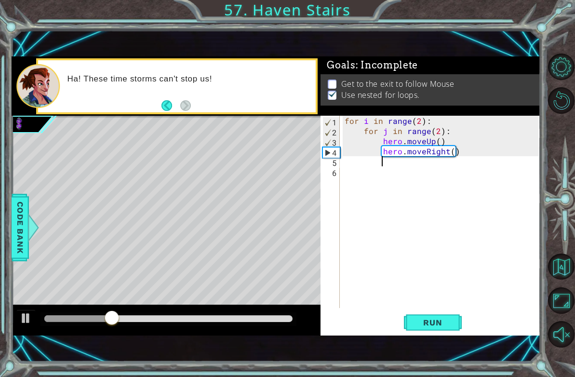
click at [438, 163] on div "for i in range ( 2 ) : for j in range ( 2 ) : hero . moveUp ( ) hero . moveRigh…" at bounding box center [443, 222] width 200 height 213
type textarea "hero.move"
click at [494, 174] on div "for i in range ( 2 ) : for j in range ( 2 ) : hero . moveUp ( ) hero . moveRigh…" at bounding box center [443, 222] width 200 height 213
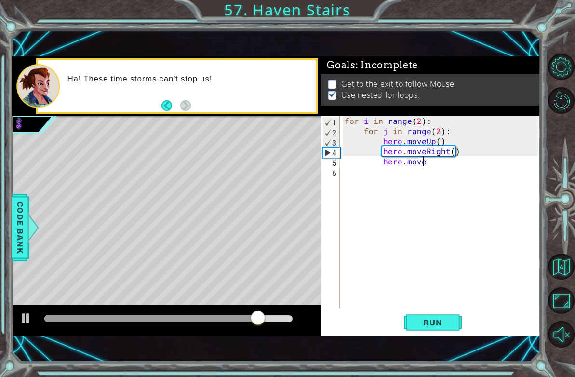
click at [435, 160] on div "for i in range ( 2 ) : for j in range ( 2 ) : hero . moveUp ( ) hero . moveRigh…" at bounding box center [443, 222] width 200 height 213
click at [437, 163] on div "for i in range ( 2 ) : for j in range ( 2 ) : hero . moveUp ( ) hero . moveRigh…" at bounding box center [443, 222] width 200 height 213
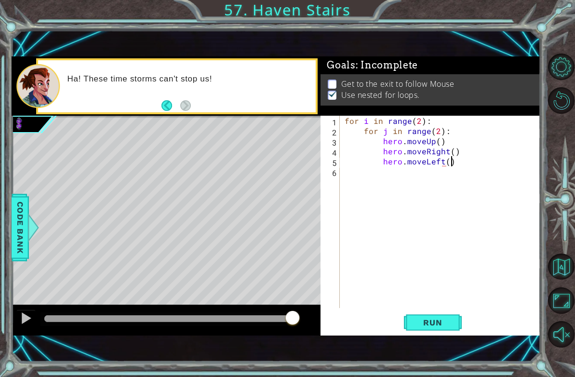
scroll to position [0, 6]
type textarea "hero.moveLeft()"
drag, startPoint x: 415, startPoint y: 337, endPoint x: 402, endPoint y: 337, distance: 13.5
click at [409, 337] on div "1 ההההההההההההההההההההההההההההההההההההההההההההההההההההההההההההההההההההההההההההה…" at bounding box center [277, 196] width 530 height 332
click at [391, 332] on div "Run" at bounding box center [433, 323] width 220 height 22
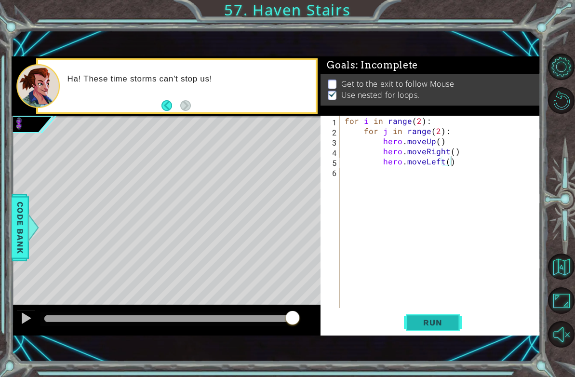
click at [411, 325] on button "Run" at bounding box center [433, 323] width 58 height 22
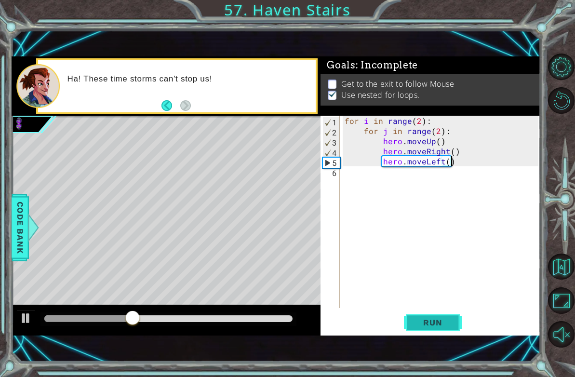
click at [429, 326] on span "Run" at bounding box center [433, 323] width 38 height 10
click at [383, 163] on div "for i in range ( 2 ) : for j in range ( 2 ) : hero . moveUp ( ) hero . moveRigh…" at bounding box center [443, 222] width 200 height 213
click at [383, 173] on div "for i in range ( 2 ) : for j in range ( 2 ) : hero . moveUp ( ) hero . moveRigh…" at bounding box center [443, 222] width 200 height 213
click at [429, 172] on div "for i in range ( 2 ) : for j in range ( 2 ) : hero . moveUp ( ) hero . moveRigh…" at bounding box center [443, 222] width 200 height 213
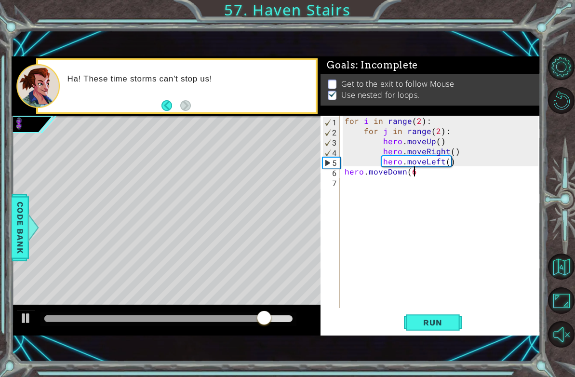
scroll to position [0, 4]
type textarea "hero.moveDown(6)"
drag, startPoint x: 438, startPoint y: 334, endPoint x: 431, endPoint y: 333, distance: 7.3
click at [433, 334] on div "hero.moveDown(6) 1 2 3 4 5 6 7 for i in range ( 2 ) : for j in range ( 2 ) : he…" at bounding box center [431, 226] width 220 height 220
drag, startPoint x: 414, startPoint y: 326, endPoint x: 404, endPoint y: 321, distance: 11.0
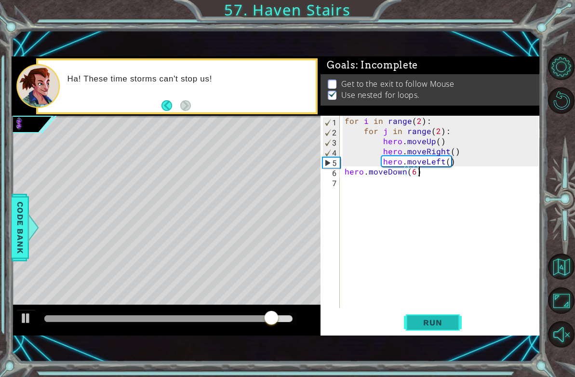
click at [404, 321] on button "Run" at bounding box center [433, 323] width 58 height 22
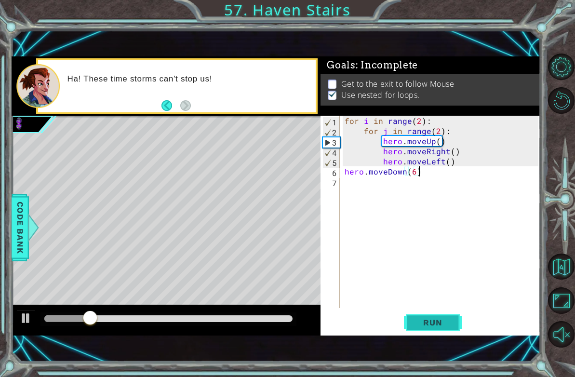
drag, startPoint x: 433, startPoint y: 322, endPoint x: 410, endPoint y: 312, distance: 24.2
click at [414, 314] on button "Run" at bounding box center [433, 323] width 58 height 22
click at [22, 316] on div at bounding box center [26, 318] width 13 height 13
drag, startPoint x: 88, startPoint y: 313, endPoint x: -23, endPoint y: 316, distance: 111.0
click at [0, 316] on html "1 ההההההההההההההההההההההההההההההההההההההההההההההההההההההההההההההההההההההההההההה…" at bounding box center [287, 188] width 575 height 377
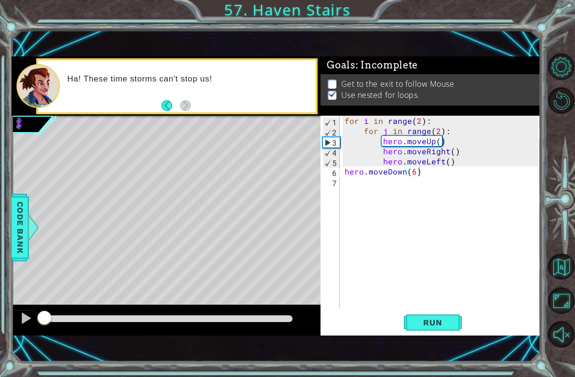
drag, startPoint x: 57, startPoint y: 323, endPoint x: -23, endPoint y: 317, distance: 80.3
click at [0, 317] on html "1 ההההההההההההההההההההההההההההההההההההההההההההההההההההההההההההההההההההההההההההה…" at bounding box center [287, 188] width 575 height 377
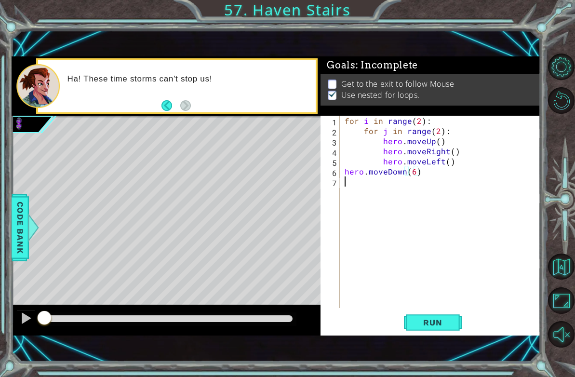
scroll to position [0, 0]
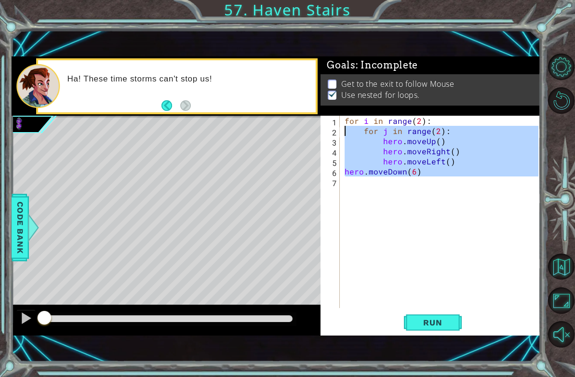
click at [233, 132] on div "1 ההההההההההההההההההההההההההההההההההההההההההההההההההההההההההההההההההההההההההההה…" at bounding box center [277, 195] width 530 height 279
type textarea "for j in range(2): hero.moveUp()"
click at [416, 234] on div "for i in range ( 2 ) : for j in range ( 2 ) : hero . moveUp ( ) hero . moveRigh…" at bounding box center [443, 222] width 200 height 213
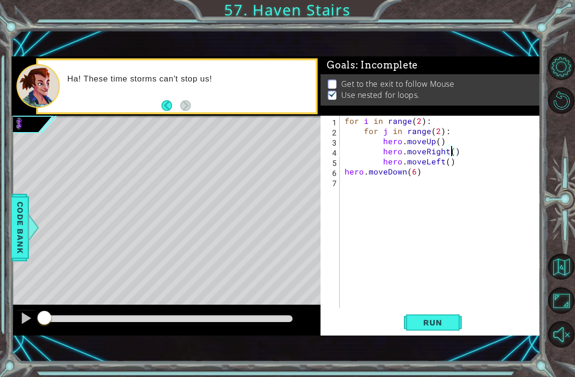
click at [452, 149] on div "for i in range ( 2 ) : for j in range ( 2 ) : hero . moveUp ( ) hero . moveRigh…" at bounding box center [443, 222] width 200 height 213
drag, startPoint x: 455, startPoint y: 164, endPoint x: 353, endPoint y: 158, distance: 102.4
click at [353, 158] on div "for i in range ( 2 ) : for j in range ( 2 ) : hero . moveUp ( ) hero . moveRigh…" at bounding box center [443, 222] width 200 height 213
type textarea "hero.moveLeft()"
click at [415, 159] on div "for i in range ( 2 ) : for j in range ( 2 ) : hero . moveUp ( ) hero . moveRigh…" at bounding box center [443, 222] width 200 height 213
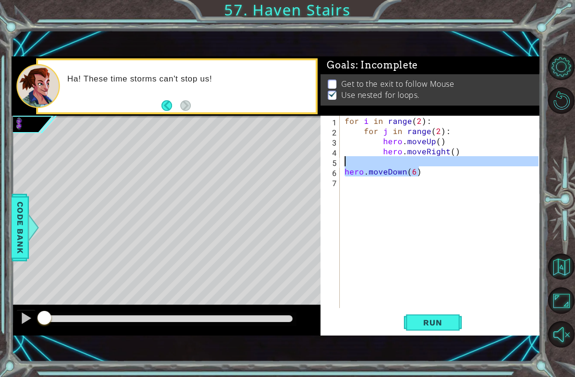
drag, startPoint x: 442, startPoint y: 172, endPoint x: 333, endPoint y: 159, distance: 110.2
click at [333, 159] on div "1 2 3 4 5 6 7 for i in range ( 2 ) : for j in range ( 2 ) : hero . moveUp ( ) h…" at bounding box center [430, 212] width 218 height 192
type textarea "hero.moveDown(6)"
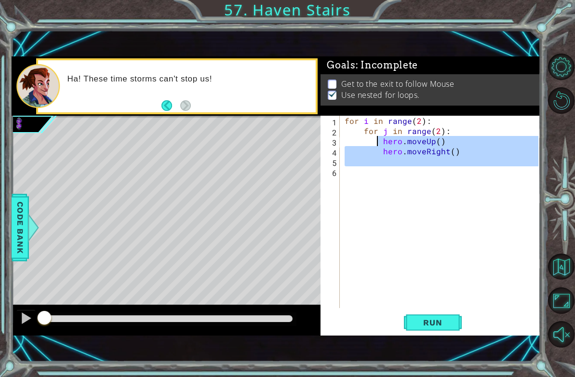
drag, startPoint x: 421, startPoint y: 168, endPoint x: 377, endPoint y: 137, distance: 53.7
click at [377, 137] on div "for i in range ( 2 ) : for j in range ( 2 ) : hero . moveUp ( ) hero . moveRigh…" at bounding box center [443, 222] width 200 height 213
type textarea "hero.moveUp() hero.moveRight()"
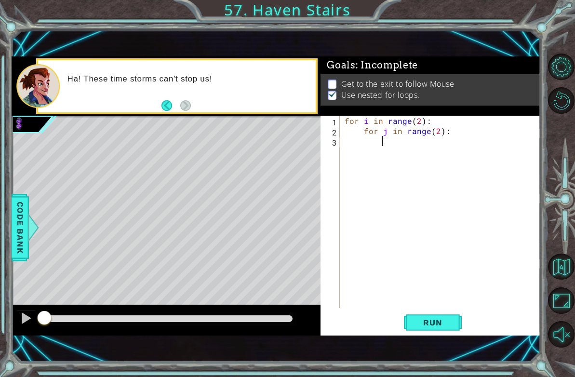
drag, startPoint x: 405, startPoint y: 155, endPoint x: 400, endPoint y: 149, distance: 7.5
click at [400, 149] on div "for i in range ( 2 ) : for j in range ( 2 ) :" at bounding box center [443, 222] width 200 height 213
click at [399, 135] on div "for i in range ( 2 ) : for j in range ( 2 ) :" at bounding box center [443, 222] width 200 height 213
type textarea "for j in range(2):"
drag, startPoint x: 398, startPoint y: 151, endPoint x: 390, endPoint y: 149, distance: 8.4
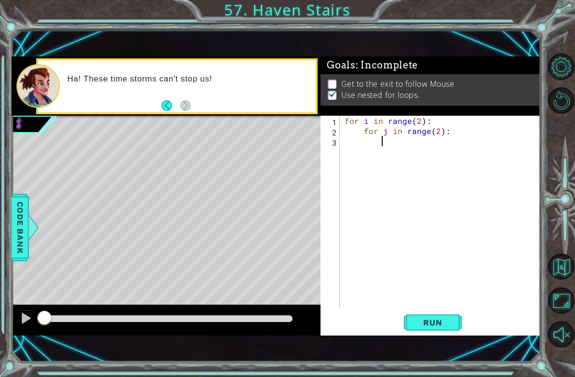
click at [393, 151] on div "for i in range ( 2 ) : for j in range ( 2 ) :" at bounding box center [443, 222] width 200 height 213
click at [462, 315] on button "Run" at bounding box center [433, 323] width 58 height 22
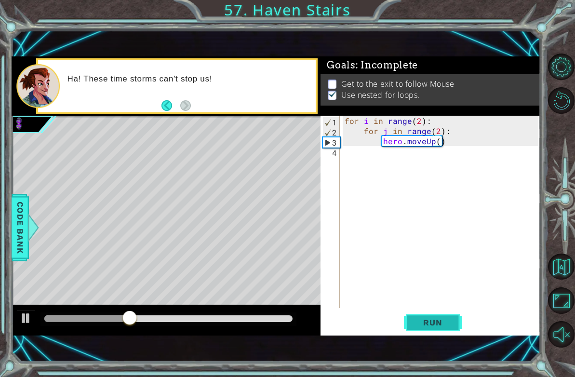
click at [448, 325] on span "Run" at bounding box center [433, 323] width 38 height 10
click at [426, 122] on div "for i in range ( 2 ) : for j in range ( 2 ) : hero . moveUp ( )" at bounding box center [443, 222] width 200 height 213
type textarea "for i in range(2):"
click at [433, 161] on div "for i in range ( 2 ) : for j in range ( 2 ) : hero . moveUp ( )" at bounding box center [443, 222] width 200 height 213
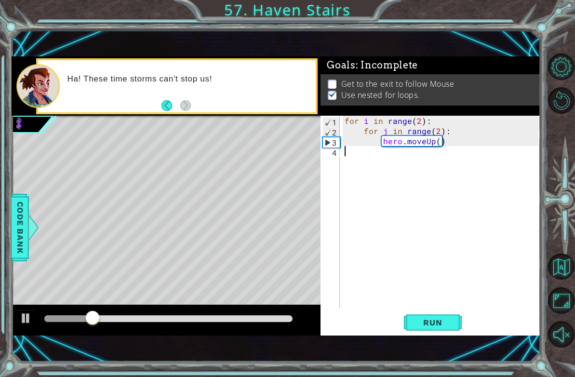
scroll to position [0, 0]
type textarea "r"
type textarea "h"
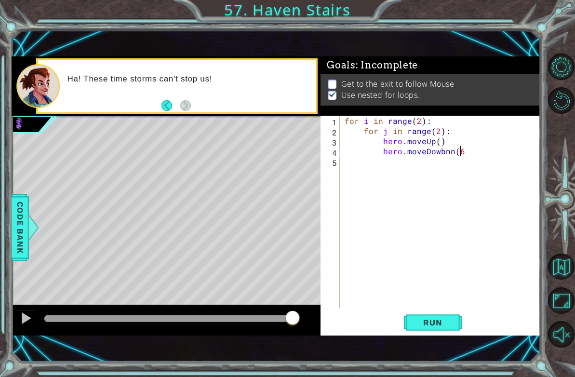
scroll to position [0, 7]
type textarea "hero.moveDowbn(6)"
click at [435, 335] on div "1 2 3 4 5 for i in range ( 2 ) : for j in range ( 2 ) : hero . moveUp ( ) hero …" at bounding box center [431, 226] width 220 height 220
click at [436, 317] on button "Run" at bounding box center [433, 323] width 58 height 22
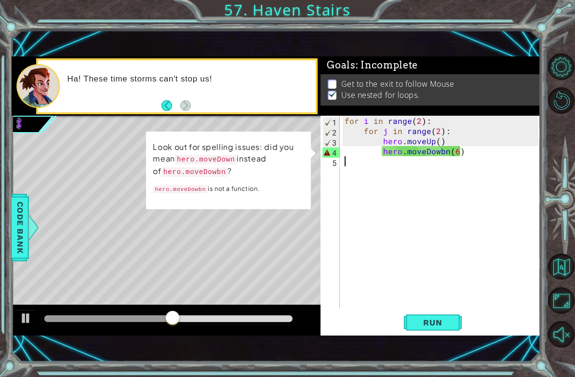
click at [442, 152] on div "for i in range ( 2 ) : for j in range ( 2 ) : hero . moveUp ( ) hero . moveDowb…" at bounding box center [443, 222] width 200 height 213
type textarea "hero.moveDown(6)"
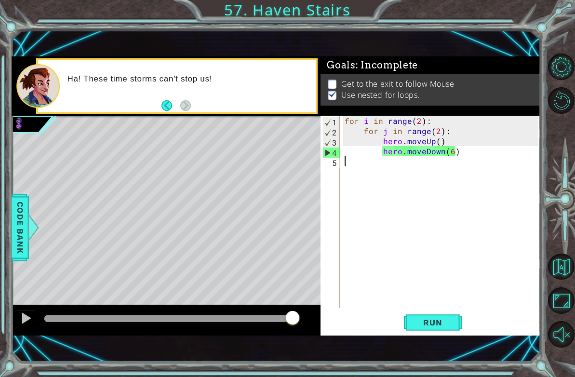
click at [396, 161] on div "for i in range ( 2 ) : for j in range ( 2 ) : hero . moveUp ( ) hero . moveDown…" at bounding box center [443, 222] width 200 height 213
click at [398, 150] on div "for i in range ( 2 ) : for j in range ( 2 ) : hero . moveUp ( ) hero . moveDown…" at bounding box center [443, 222] width 200 height 213
click at [402, 145] on div "for i in range ( 2 ) : for j in range ( 2 ) : hero . moveUp ( ) hero . moveDown…" at bounding box center [443, 222] width 200 height 213
type textarea "hero.moveUp()"
click at [402, 158] on div "for i in range ( 2 ) : for j in range ( 2 ) : hero . moveUp ( ) hero . moveDown…" at bounding box center [443, 222] width 200 height 213
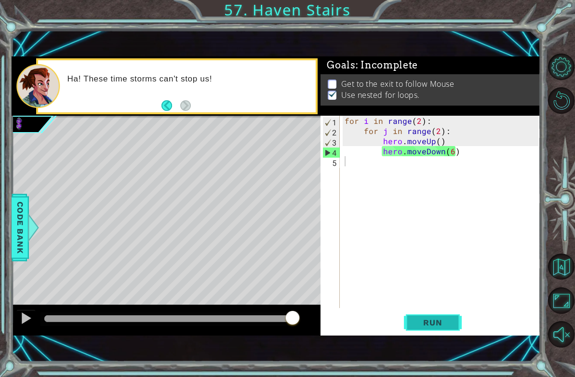
click at [419, 315] on button "Run" at bounding box center [433, 323] width 58 height 22
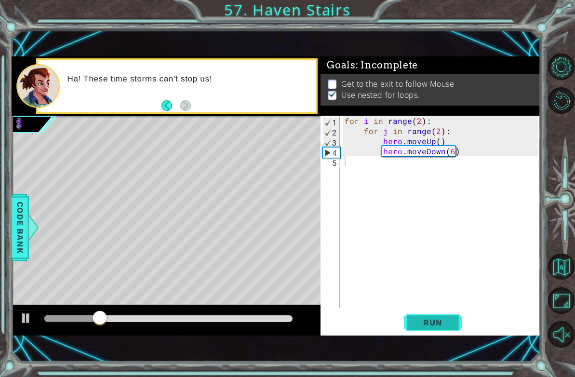
click at [406, 317] on button "Run" at bounding box center [433, 323] width 58 height 22
click at [402, 315] on div "Run" at bounding box center [433, 323] width 220 height 22
click at [440, 141] on div "for i in range ( 2 ) : for j in range ( 2 ) : hero . moveUp ( ) hero . moveDown…" at bounding box center [443, 222] width 200 height 213
type textarea "hero.moveUp()"
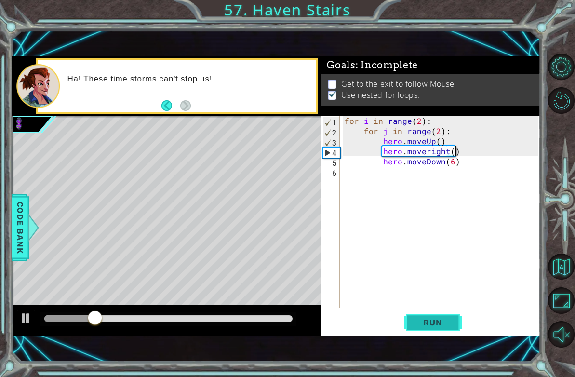
click at [445, 319] on span "Run" at bounding box center [433, 323] width 38 height 10
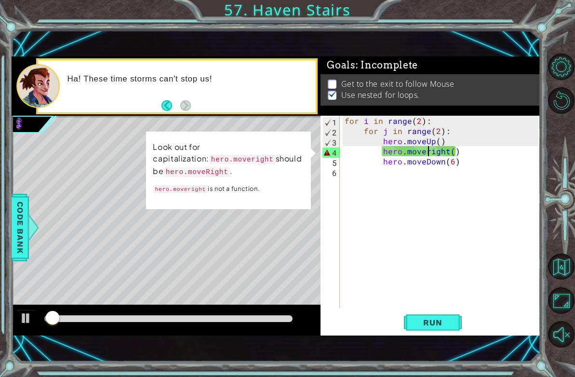
click at [427, 152] on div "for i in range ( 2 ) : for j in range ( 2 ) : hero . moveUp ( ) hero . moverigh…" at bounding box center [443, 222] width 200 height 213
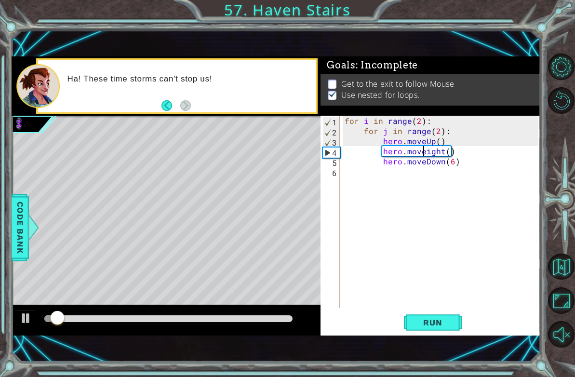
scroll to position [0, 5]
click at [441, 311] on div "hero.moveRight() 1 2 3 4 5 6 for i in range ( 2 ) : for j in range ( 2 ) : hero…" at bounding box center [431, 226] width 220 height 220
click at [441, 326] on span "Run" at bounding box center [433, 323] width 38 height 10
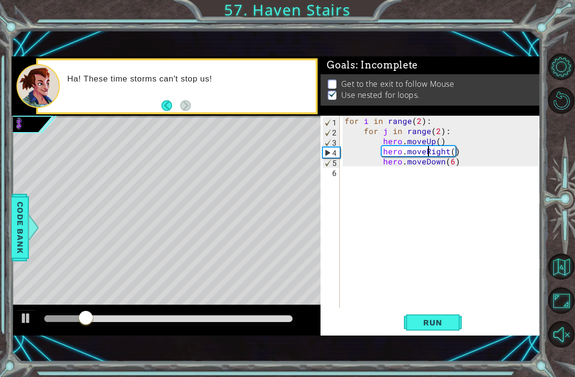
click at [381, 161] on div "for i in range ( 2 ) : for j in range ( 2 ) : hero . moveUp ( ) hero . moveRigh…" at bounding box center [443, 222] width 200 height 213
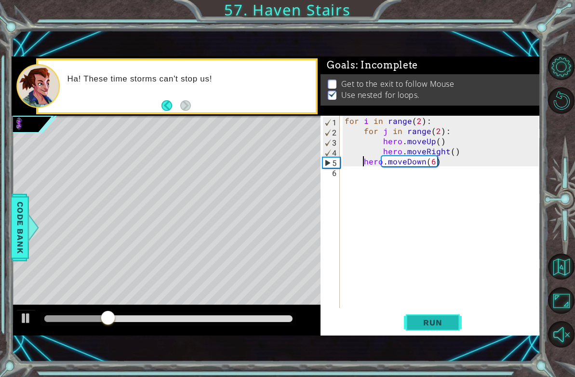
click at [430, 326] on span "Run" at bounding box center [433, 323] width 38 height 10
drag, startPoint x: 394, startPoint y: 178, endPoint x: 362, endPoint y: 148, distance: 44.0
click at [362, 148] on div "for i in range ( 2 ) : for j in range ( 2 ) : hero . moveUp ( ) hero . moveRigh…" at bounding box center [443, 222] width 200 height 213
type textarea "hero.moveRight() hero.moveDown(6)"
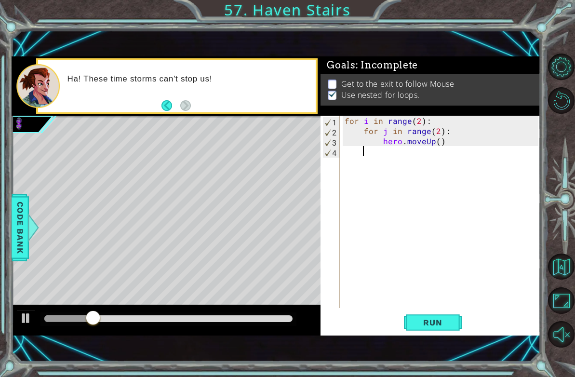
scroll to position [0, 0]
type textarea "h"
type textarea "hero.moveUp()"
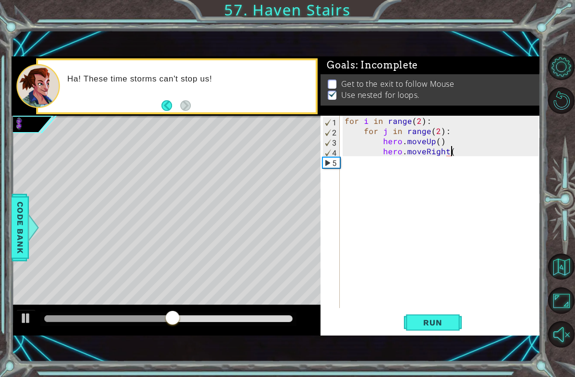
type textarea "hero.moveRight()"
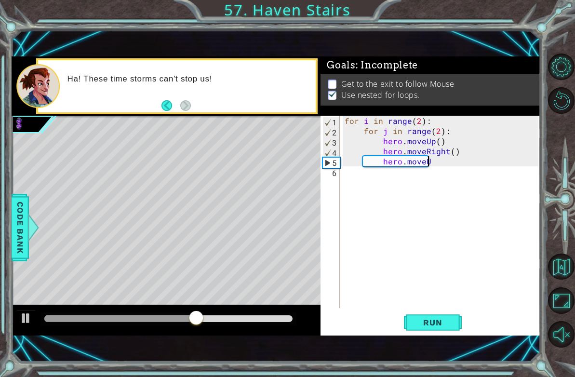
scroll to position [0, 5]
type textarea "hero.moveUp(2)"
type textarea "hero.moveRight()"
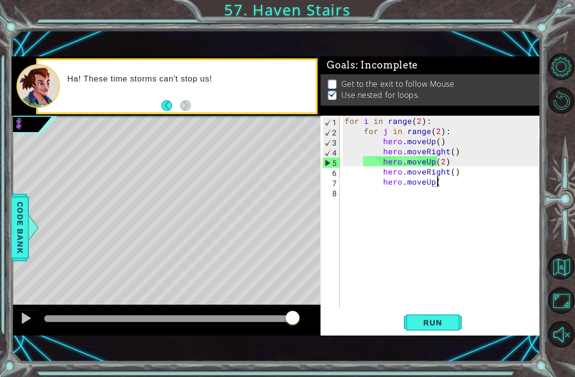
scroll to position [0, 6]
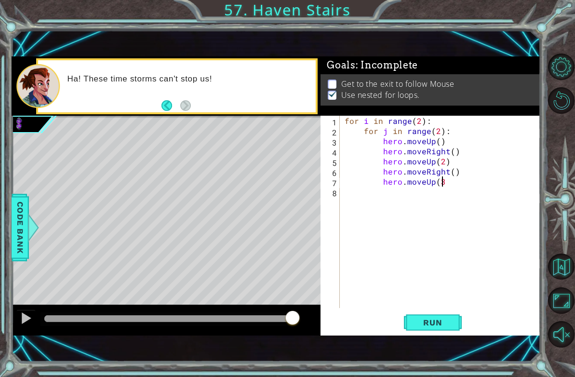
type textarea "hero.moveUp(3)"
click at [361, 200] on div "for i in range ( 2 ) : for j in range ( 2 ) : hero . moveUp ( ) hero . moveRigh…" at bounding box center [443, 222] width 200 height 213
click at [377, 206] on div "for i in range ( 2 ) : for j in range ( 2 ) : hero . moveUp ( ) hero . moveRigh…" at bounding box center [443, 222] width 200 height 213
click at [374, 191] on div "for i in range ( 2 ) : for j in range ( 2 ) : hero . moveUp ( ) hero . moveRigh…" at bounding box center [443, 222] width 200 height 213
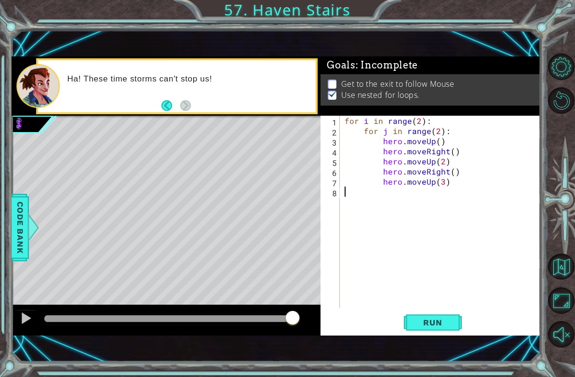
click at [378, 217] on div "for i in range ( 2 ) : for j in range ( 2 ) : hero . moveUp ( ) hero . moveRigh…" at bounding box center [443, 222] width 200 height 213
click at [373, 192] on div "for i in range ( 2 ) : for j in range ( 2 ) : hero . moveUp ( ) hero . moveRigh…" at bounding box center [443, 222] width 200 height 213
drag, startPoint x: 459, startPoint y: 163, endPoint x: 466, endPoint y: 191, distance: 28.4
click at [466, 191] on div "for i in range ( 2 ) : for j in range ( 2 ) : hero . moveUp ( ) hero . moveRigh…" at bounding box center [443, 222] width 200 height 213
type textarea "hero.moveUp(3)"
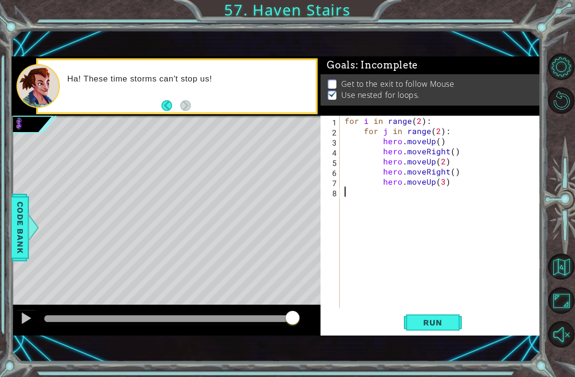
click at [466, 191] on div "for i in range ( 2 ) : for j in range ( 2 ) : hero . moveUp ( ) hero . moveRigh…" at bounding box center [443, 222] width 200 height 213
drag, startPoint x: 422, startPoint y: 338, endPoint x: 416, endPoint y: 334, distance: 7.8
click at [419, 336] on div "1 ההההההההההההההההההההההההההההההההההההההההההההההההההההההההההההההההההההההההההההה…" at bounding box center [277, 196] width 530 height 332
click at [416, 334] on button "Run" at bounding box center [433, 323] width 58 height 22
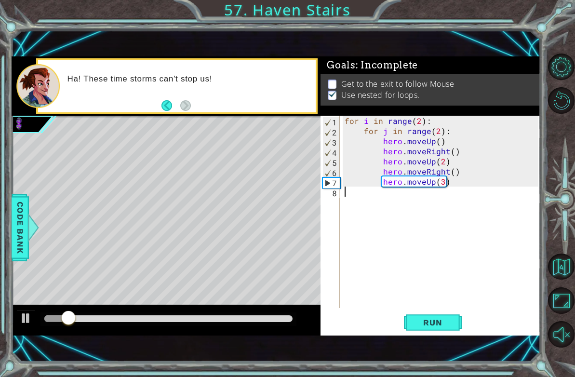
click at [386, 212] on div "for i in range ( 2 ) : for j in range ( 2 ) : hero . moveUp ( ) hero . moveRigh…" at bounding box center [443, 222] width 200 height 213
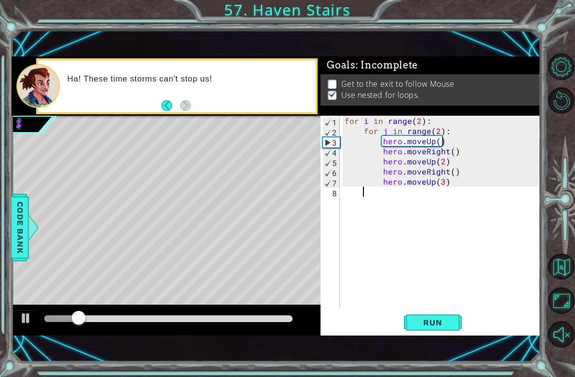
type textarea "g"
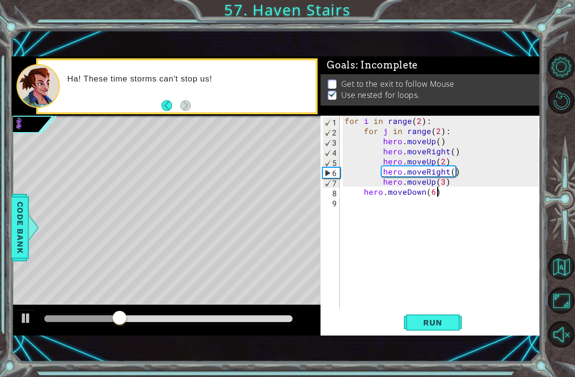
scroll to position [0, 5]
type textarea "hero.moveDown(6)"
drag, startPoint x: 410, startPoint y: 341, endPoint x: 400, endPoint y: 336, distance: 11.7
click at [400, 336] on div "1 ההההההההההההההההההההההההההההההההההההההההההההההההההההההההההההההההההההההההההההה…" at bounding box center [277, 196] width 530 height 332
drag, startPoint x: 400, startPoint y: 336, endPoint x: 393, endPoint y: 332, distance: 7.5
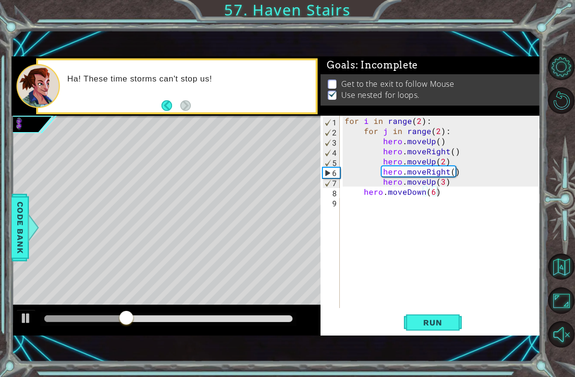
click at [396, 334] on div "hero.moveDown(6) 1 2 3 4 5 6 7 8 9 for i in range ( 2 ) : for j in range ( 2 ) …" at bounding box center [431, 226] width 220 height 220
click at [410, 317] on button "Run" at bounding box center [433, 323] width 58 height 22
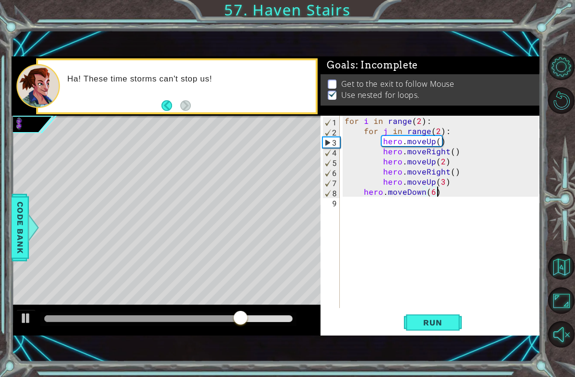
drag, startPoint x: 437, startPoint y: 318, endPoint x: 394, endPoint y: 301, distance: 47.2
click at [414, 309] on div "hero.moveDown(6) 1 2 3 4 5 6 7 8 9 for i in range ( 2 ) : for j in range ( 2 ) …" at bounding box center [431, 226] width 220 height 220
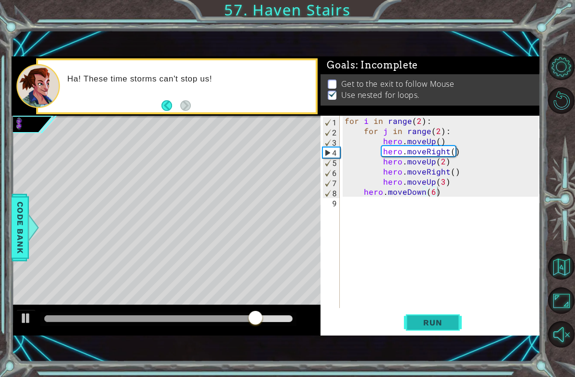
click at [406, 317] on button "Run" at bounding box center [433, 323] width 58 height 22
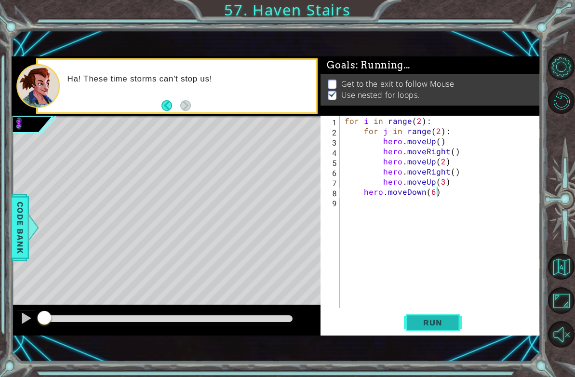
click at [406, 317] on button "Run" at bounding box center [433, 323] width 58 height 22
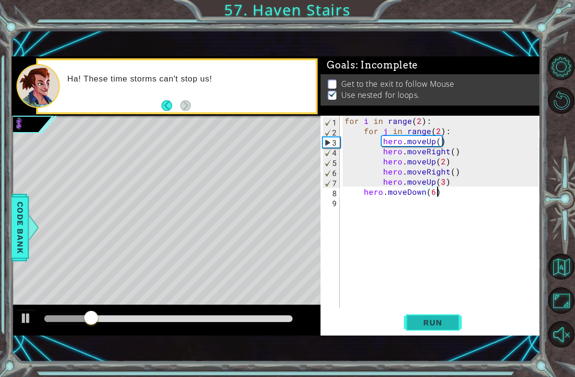
click at [412, 325] on button "Run" at bounding box center [433, 323] width 58 height 22
click at [427, 321] on span "Run" at bounding box center [433, 323] width 38 height 10
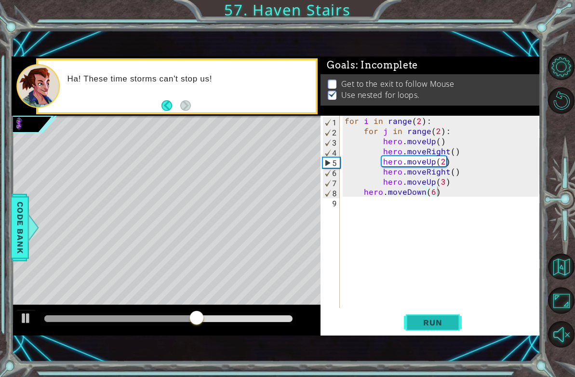
click at [406, 320] on button "Run" at bounding box center [433, 323] width 58 height 22
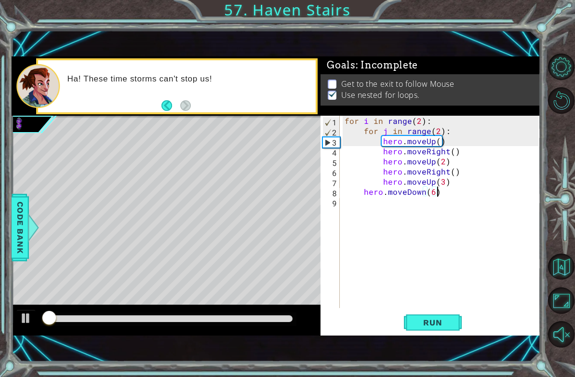
click at [401, 214] on div "for i in range ( 2 ) : for j in range ( 2 ) : hero . moveUp ( ) hero . moveRigh…" at bounding box center [443, 222] width 200 height 213
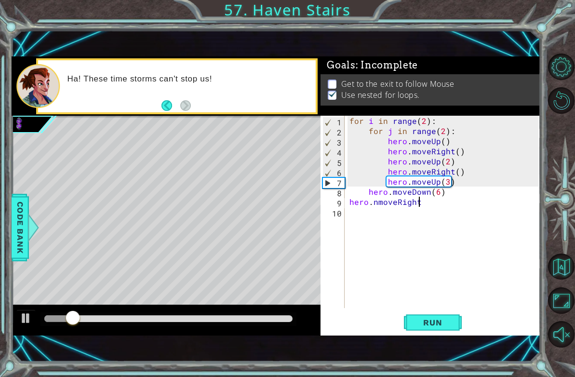
scroll to position [0, 4]
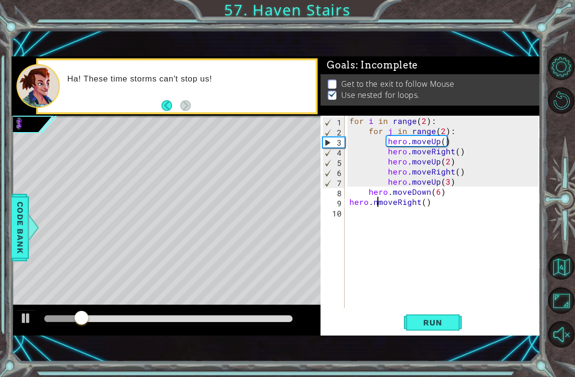
click at [379, 198] on div "for i in range ( 2 ) : for j in range ( 2 ) : hero . moveUp ( ) hero . moveRigh…" at bounding box center [446, 222] width 196 height 213
click at [348, 204] on div "for i in range ( 2 ) : for j in range ( 2 ) : hero . moveUp ( ) hero . moveRigh…" at bounding box center [446, 222] width 196 height 213
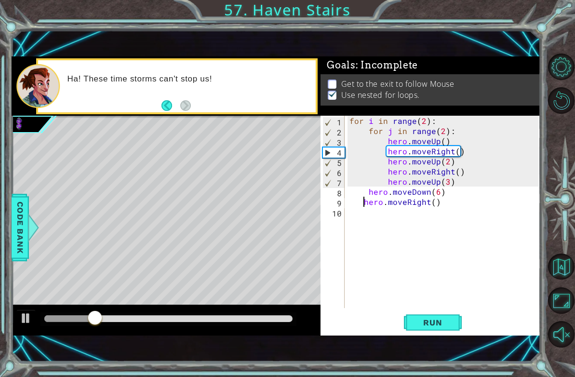
type textarea "hero.moveRight()"
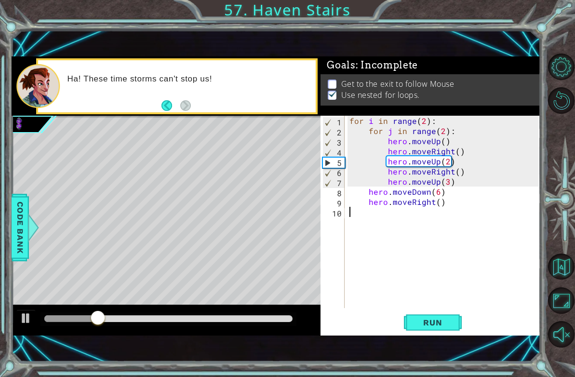
click at [434, 304] on div "for i in range ( 2 ) : for j in range ( 2 ) : hero . moveUp ( ) hero . moveRigh…" at bounding box center [446, 222] width 196 height 213
drag, startPoint x: 434, startPoint y: 332, endPoint x: 427, endPoint y: 331, distance: 6.9
click at [431, 332] on button "Run" at bounding box center [433, 323] width 58 height 22
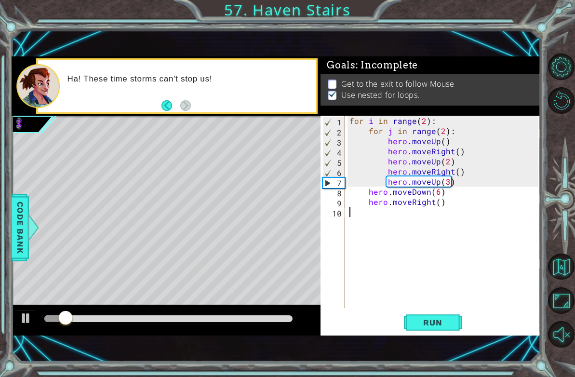
click at [416, 207] on div "for i in range ( 2 ) : for j in range ( 2 ) : hero . moveUp ( ) hero . moveRigh…" at bounding box center [446, 222] width 196 height 213
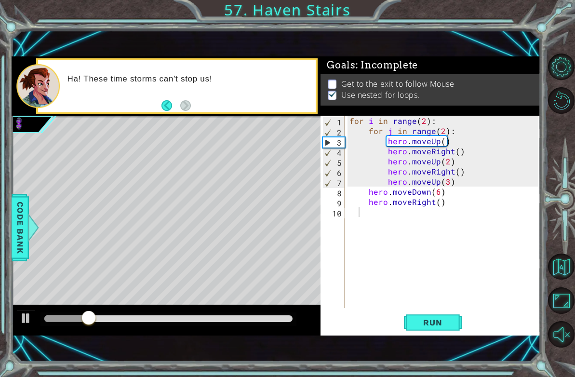
click at [261, 307] on div at bounding box center [167, 320] width 310 height 31
click at [264, 313] on div at bounding box center [169, 320] width 257 height 14
click at [268, 319] on div at bounding box center [168, 318] width 249 height 7
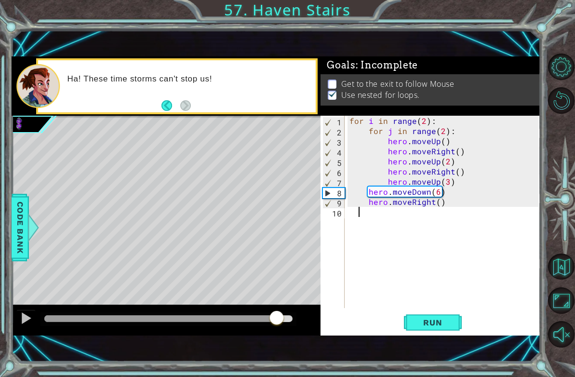
click at [277, 321] on div at bounding box center [168, 318] width 249 height 7
click at [260, 321] on div at bounding box center [160, 318] width 232 height 7
drag, startPoint x: 292, startPoint y: 316, endPoint x: 317, endPoint y: 314, distance: 25.2
click at [453, 196] on div "for i in range ( 2 ) : for j in range ( 2 ) : hero . moveUp ( ) hero . moveRigh…" at bounding box center [446, 222] width 196 height 213
click at [444, 205] on div "for i in range ( 2 ) : for j in range ( 2 ) : hero . moveUp ( ) hero . moveRigh…" at bounding box center [446, 222] width 196 height 213
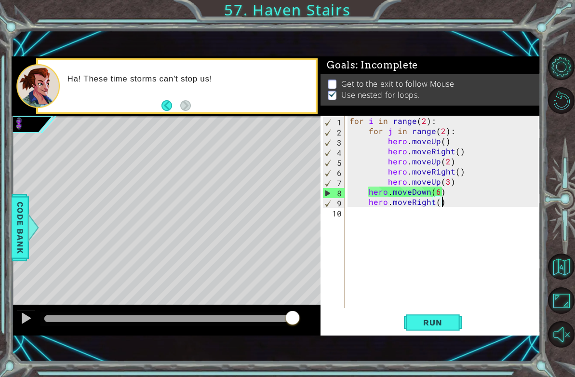
type textarea "hero.moveRight()"
click at [434, 215] on div "for i in range ( 2 ) : for j in range ( 2 ) : hero . moveUp ( ) hero . moveRigh…" at bounding box center [446, 222] width 196 height 213
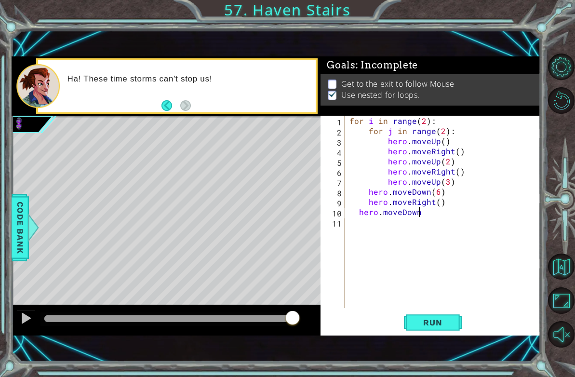
scroll to position [0, 4]
drag, startPoint x: 351, startPoint y: 208, endPoint x: 355, endPoint y: 226, distance: 17.9
click at [352, 211] on div "for i in range ( 2 ) : for j in range ( 2 ) : hero . moveUp ( ) hero . moveRigh…" at bounding box center [446, 222] width 196 height 213
click at [431, 323] on span "Run" at bounding box center [433, 323] width 38 height 10
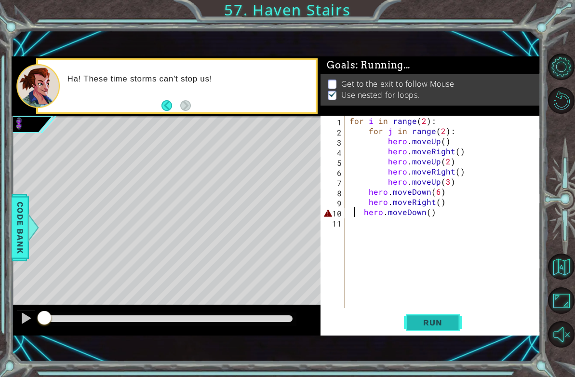
type textarea "hero.moveDown()"
drag, startPoint x: 395, startPoint y: 298, endPoint x: 396, endPoint y: 313, distance: 15.9
click at [395, 313] on div "hero.moveDown() 1 2 3 4 5 6 7 8 9 10 11 for i in range ( 2 ) : for j in range (…" at bounding box center [431, 226] width 220 height 220
click at [408, 317] on button "Run" at bounding box center [433, 323] width 58 height 22
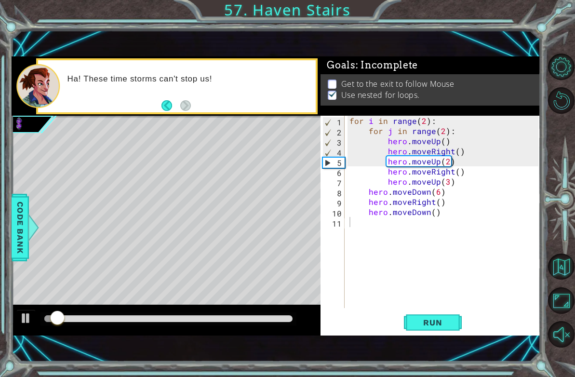
drag, startPoint x: 182, startPoint y: 312, endPoint x: 236, endPoint y: 337, distance: 59.6
click at [294, 321] on div at bounding box center [167, 320] width 310 height 31
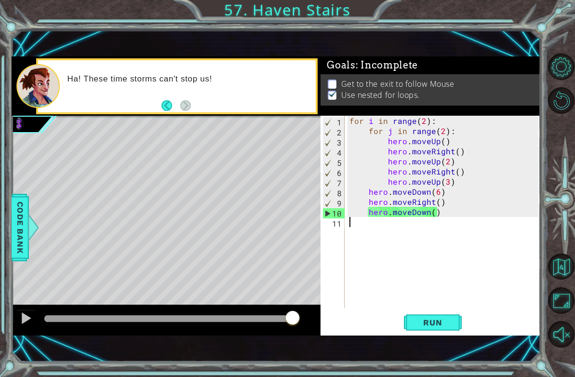
drag, startPoint x: 183, startPoint y: 318, endPoint x: 577, endPoint y: 342, distance: 395.3
click at [568, 342] on html "1 ההההההההההההההההההההההההההההההההההההההההההההההההההההההההההההההההההההההההההההה…" at bounding box center [287, 188] width 575 height 377
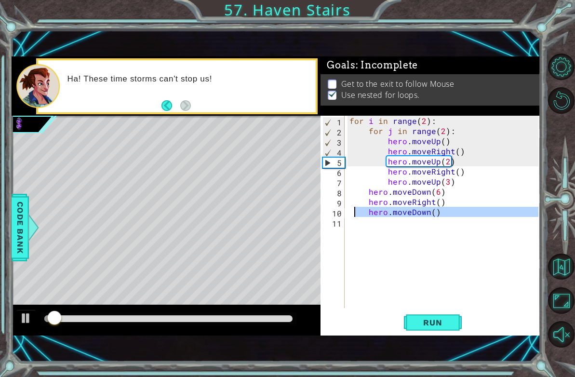
drag, startPoint x: 474, startPoint y: 220, endPoint x: 354, endPoint y: 215, distance: 120.7
click at [354, 215] on div "for i in range ( 2 ) : for j in range ( 2 ) : hero . moveUp ( ) hero . moveRigh…" at bounding box center [446, 222] width 196 height 213
type textarea "hero.moveDown()"
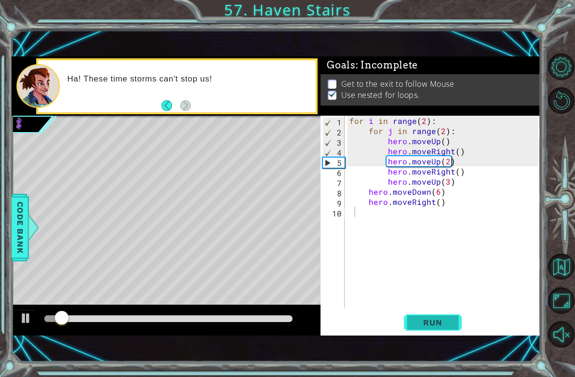
drag, startPoint x: 444, startPoint y: 333, endPoint x: 433, endPoint y: 321, distance: 16.4
click at [438, 330] on button "Run" at bounding box center [433, 323] width 58 height 22
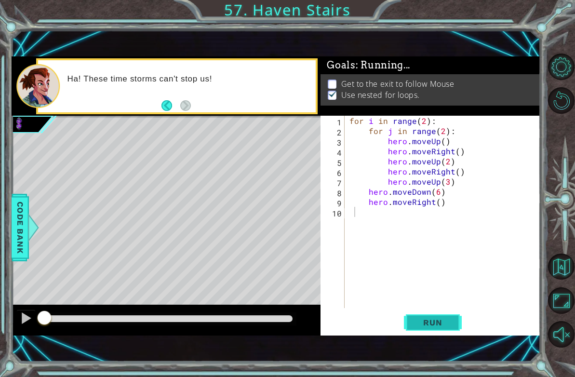
click at [433, 321] on span "Run" at bounding box center [433, 323] width 38 height 10
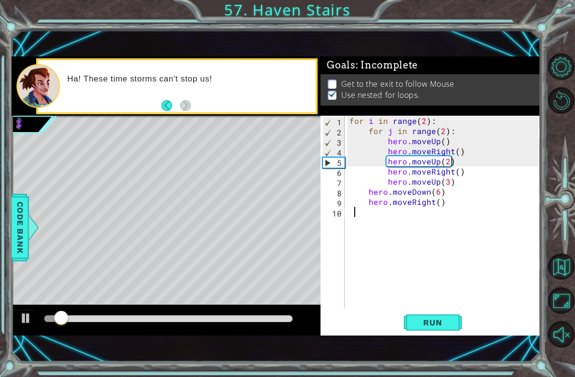
click at [436, 188] on div "for i in range ( 2 ) : for j in range ( 2 ) : hero . moveUp ( ) hero . moveRigh…" at bounding box center [446, 222] width 196 height 213
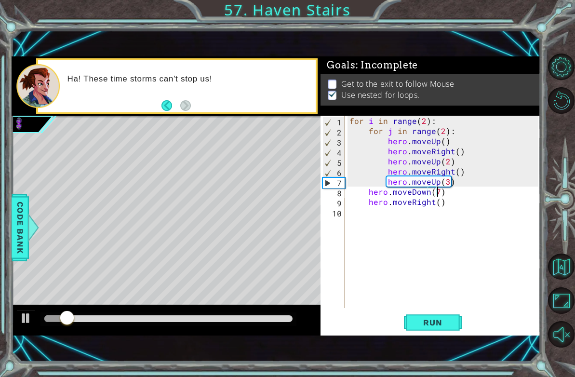
scroll to position [0, 5]
click at [410, 313] on button "Run" at bounding box center [433, 323] width 58 height 22
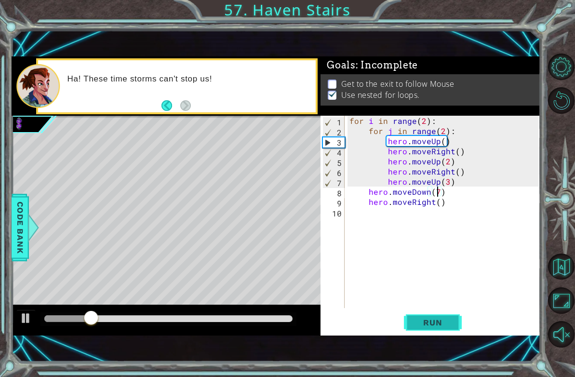
click at [414, 318] on span "Run" at bounding box center [433, 323] width 38 height 10
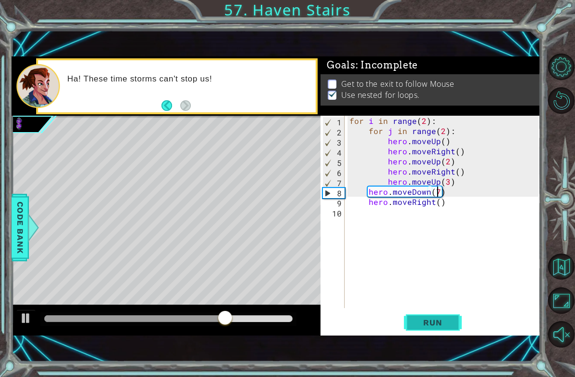
click at [408, 324] on button "Run" at bounding box center [433, 323] width 58 height 22
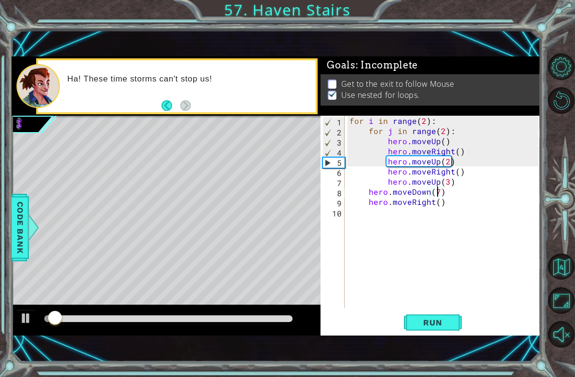
drag, startPoint x: 431, startPoint y: 189, endPoint x: 417, endPoint y: 186, distance: 13.8
click at [417, 186] on div "for i in range ( 2 ) : for j in range ( 2 ) : hero . moveUp ( ) hero . moveRigh…" at bounding box center [446, 222] width 196 height 213
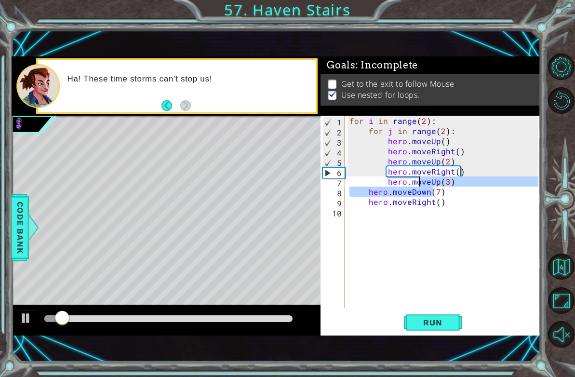
click at [438, 198] on div "for i in range ( 2 ) : for j in range ( 2 ) : hero . moveUp ( ) hero . moveRigh…" at bounding box center [446, 222] width 196 height 213
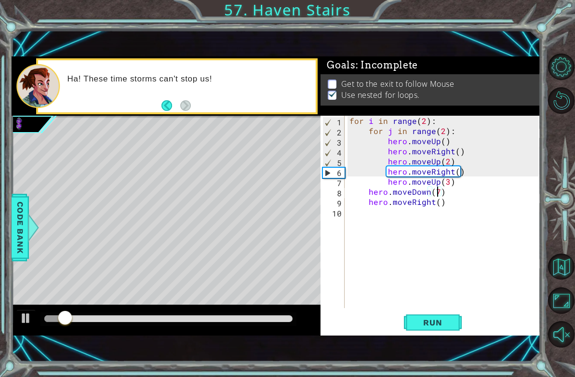
click at [437, 190] on div "for i in range ( 2 ) : for j in range ( 2 ) : hero . moveUp ( ) hero . moveRigh…" at bounding box center [446, 222] width 196 height 213
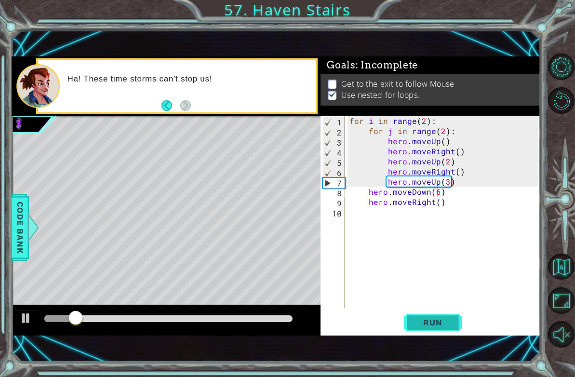
click at [413, 327] on button "Run" at bounding box center [433, 323] width 58 height 22
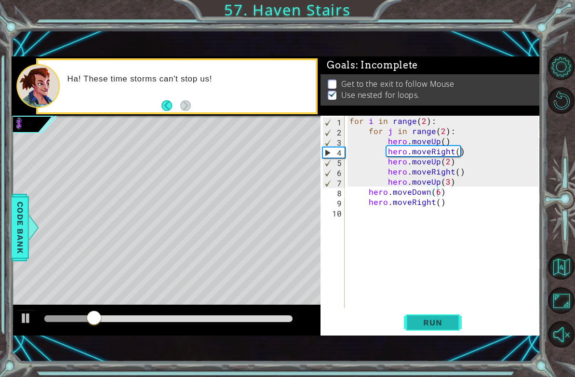
click at [447, 321] on span "Run" at bounding box center [433, 323] width 38 height 10
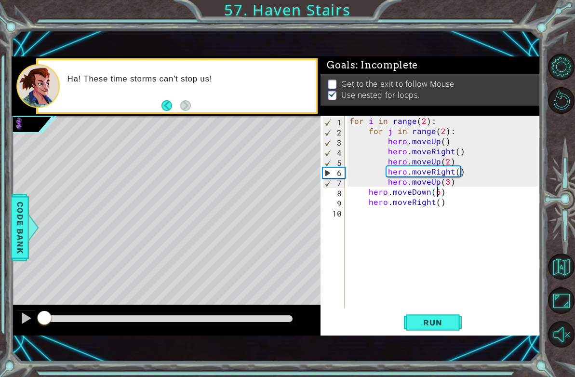
drag, startPoint x: 129, startPoint y: 316, endPoint x: -23, endPoint y: 313, distance: 152.5
click at [0, 313] on html "1 ההההההההההההההההההההההההההההההההההההההההההההההההההההההההההההההההההההההההההההה…" at bounding box center [287, 188] width 575 height 377
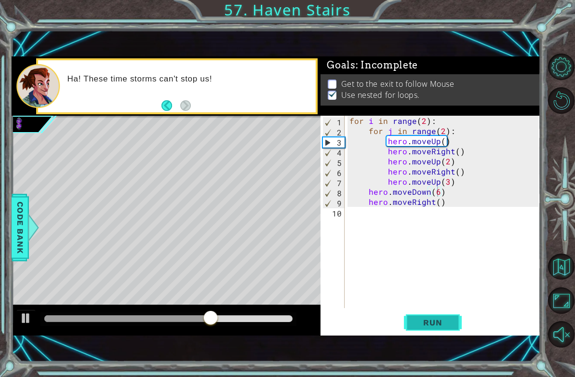
click at [420, 333] on button "Run" at bounding box center [433, 323] width 58 height 22
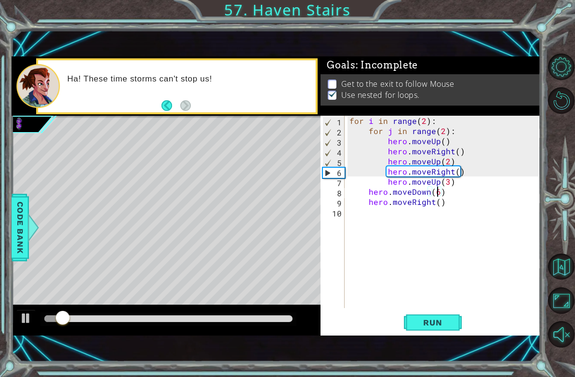
click at [281, 307] on div at bounding box center [167, 320] width 310 height 31
click at [285, 310] on div at bounding box center [167, 320] width 310 height 31
click at [276, 322] on div at bounding box center [168, 318] width 249 height 7
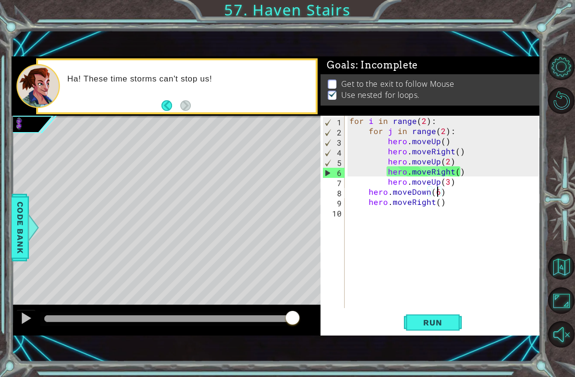
drag, startPoint x: 278, startPoint y: 327, endPoint x: 363, endPoint y: 327, distance: 85.4
click at [424, 331] on button "Run" at bounding box center [433, 323] width 58 height 22
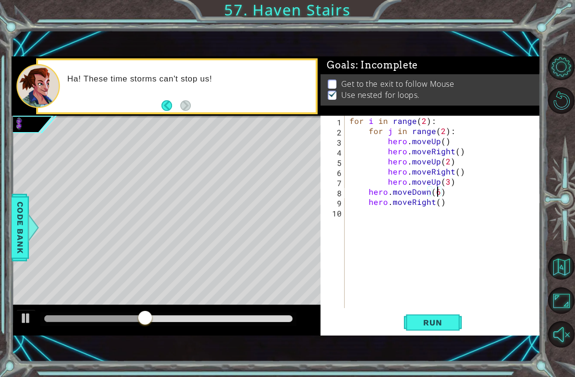
click at [175, 324] on div at bounding box center [169, 320] width 257 height 14
click at [418, 328] on button "Run" at bounding box center [433, 323] width 58 height 22
click at [454, 324] on button "Run" at bounding box center [433, 323] width 58 height 22
drag, startPoint x: 427, startPoint y: 324, endPoint x: 423, endPoint y: 329, distance: 6.3
click at [423, 329] on button "Run" at bounding box center [433, 323] width 58 height 22
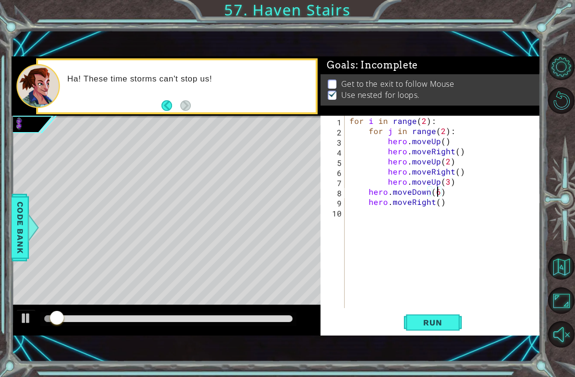
click at [220, 318] on div at bounding box center [168, 318] width 249 height 7
click at [255, 326] on div at bounding box center [169, 320] width 257 height 14
drag, startPoint x: 251, startPoint y: 312, endPoint x: 254, endPoint y: 324, distance: 12.8
click at [254, 324] on div at bounding box center [167, 320] width 310 height 31
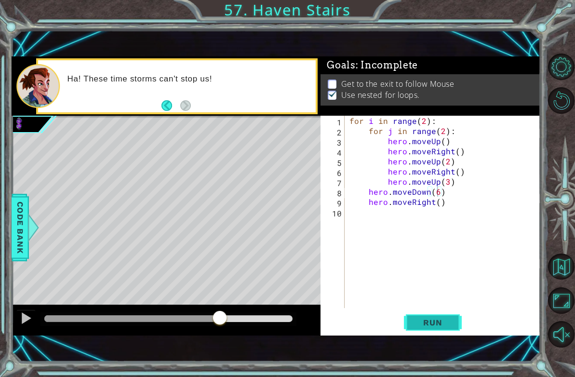
click at [419, 326] on span "Run" at bounding box center [433, 323] width 38 height 10
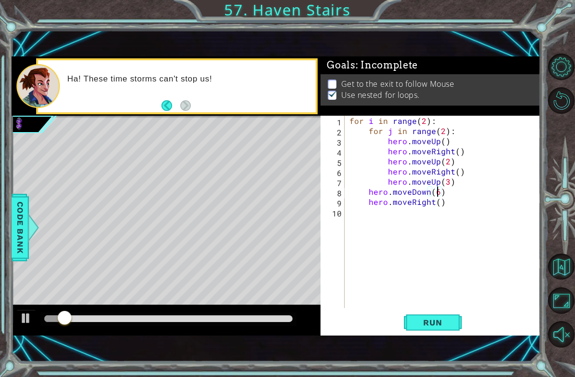
drag, startPoint x: 276, startPoint y: 308, endPoint x: 280, endPoint y: 315, distance: 8.0
click at [280, 311] on div at bounding box center [167, 320] width 310 height 31
click at [280, 315] on div at bounding box center [169, 320] width 257 height 14
click at [277, 324] on div at bounding box center [169, 320] width 257 height 14
click at [267, 319] on div at bounding box center [168, 318] width 249 height 7
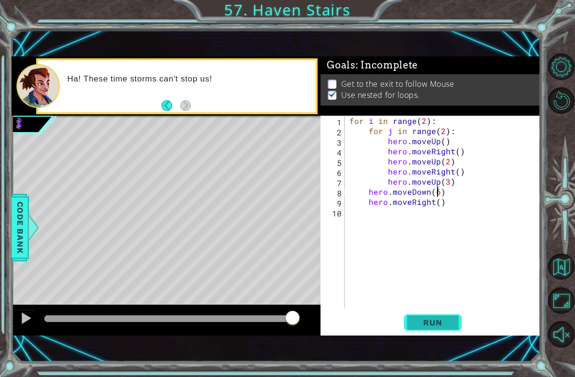
click at [433, 325] on span "Run" at bounding box center [433, 323] width 38 height 10
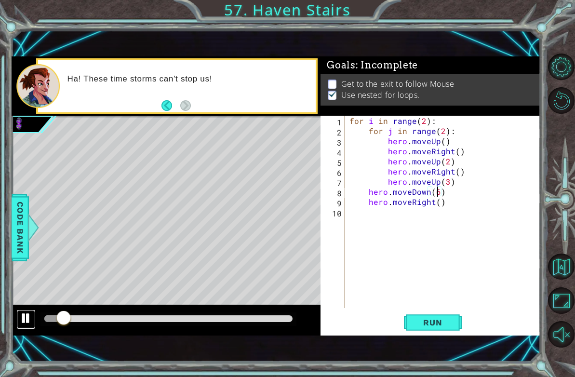
click at [32, 313] on button at bounding box center [25, 320] width 19 height 20
click at [32, 313] on div at bounding box center [26, 318] width 13 height 13
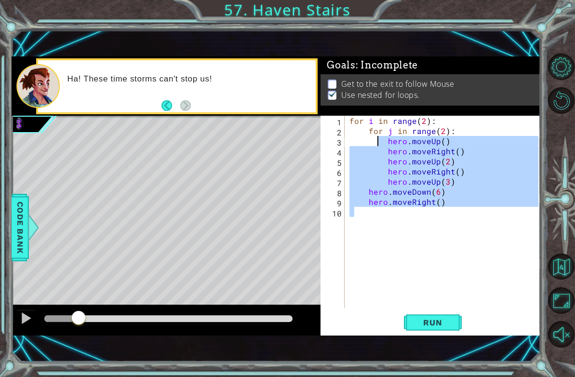
drag, startPoint x: 437, startPoint y: 219, endPoint x: 377, endPoint y: 142, distance: 98.2
click at [377, 142] on div "for i in range ( 2 ) : for j in range ( 2 ) : hero . moveUp ( ) hero . moveRigh…" at bounding box center [446, 222] width 196 height 213
type textarea "hero.moveUp() hero.moveRight()"
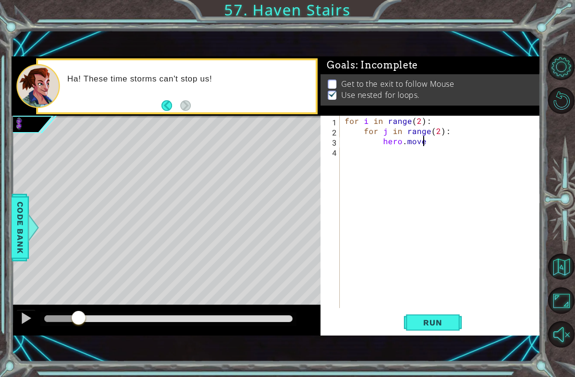
scroll to position [0, 5]
type textarea "hero.movesUp()"
type textarea "hero.moveRight()"
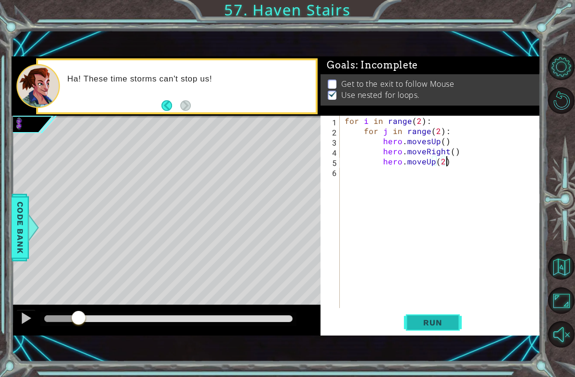
click at [422, 330] on button "Run" at bounding box center [433, 323] width 58 height 22
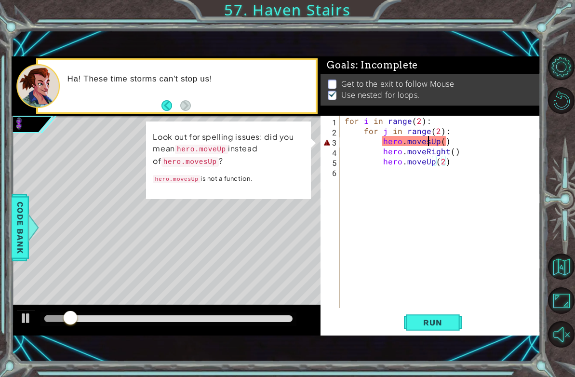
click at [428, 139] on div "for i in range ( 2 ) : for j in range ( 2 ) : hero . movesUp ( ) hero . moveRig…" at bounding box center [443, 222] width 200 height 213
type textarea "hero.moveUp()"
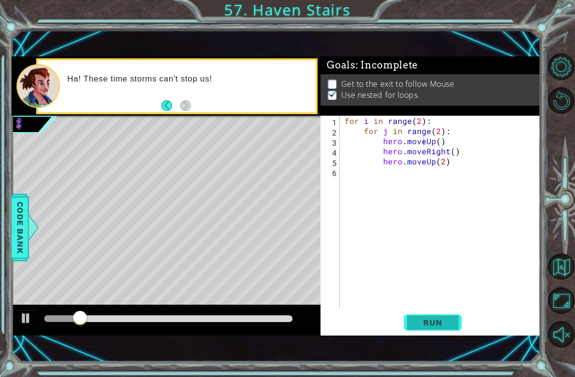
click at [427, 324] on span "Run" at bounding box center [433, 323] width 38 height 10
click at [21, 312] on div at bounding box center [26, 318] width 13 height 13
click at [353, 184] on div "for i in range ( 2 ) : for j in range ( 2 ) : hero . moveUp ( ) hero . moveRigh…" at bounding box center [443, 222] width 200 height 213
type textarea "hero.moveDown(6)"
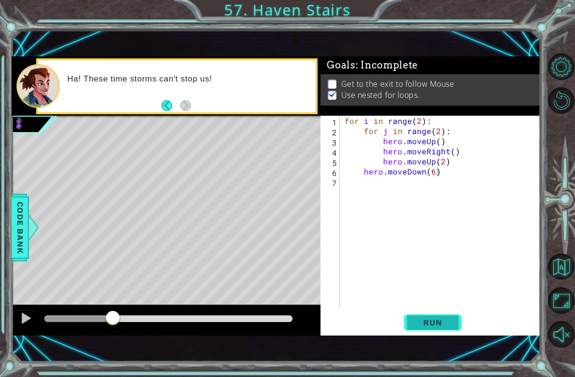
drag, startPoint x: 421, startPoint y: 310, endPoint x: 424, endPoint y: 325, distance: 14.9
click at [422, 310] on div "hero.moveDown(6) 1 2 3 4 5 6 7 for i in range ( 2 ) : for j in range ( 2 ) : he…" at bounding box center [431, 226] width 220 height 220
click at [422, 325] on span "Run" at bounding box center [433, 323] width 38 height 10
click at [452, 186] on div "for i in range ( 2 ) : for j in range ( 2 ) : hero . moveUp ( ) hero . moveRigh…" at bounding box center [443, 222] width 200 height 213
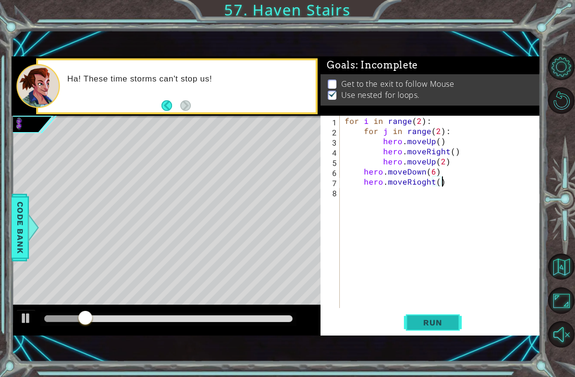
click at [430, 315] on button "Run" at bounding box center [433, 323] width 58 height 22
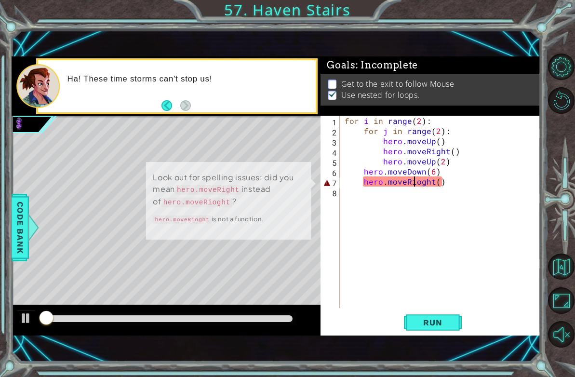
click at [416, 184] on div "for i in range ( 2 ) : for j in range ( 2 ) : hero . moveUp ( ) hero . moveRigh…" at bounding box center [443, 222] width 200 height 213
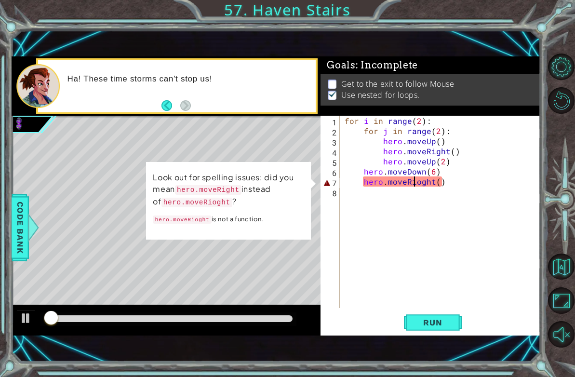
click at [422, 179] on div "for i in range ( 2 ) : for j in range ( 2 ) : hero . moveUp ( ) hero . moveRigh…" at bounding box center [443, 222] width 200 height 213
click at [419, 185] on div "for i in range ( 2 ) : for j in range ( 2 ) : hero . moveUp ( ) hero . moveRigh…" at bounding box center [443, 222] width 200 height 213
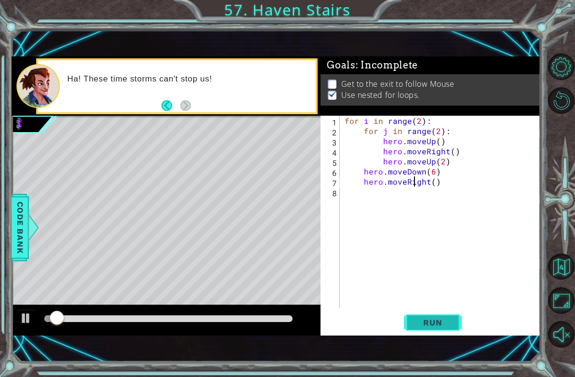
scroll to position [0, 5]
drag, startPoint x: 424, startPoint y: 313, endPoint x: 427, endPoint y: 326, distance: 13.3
click at [426, 313] on button "Run" at bounding box center [433, 323] width 58 height 22
click at [120, 318] on div at bounding box center [168, 318] width 249 height 7
click at [159, 327] on div at bounding box center [167, 320] width 310 height 31
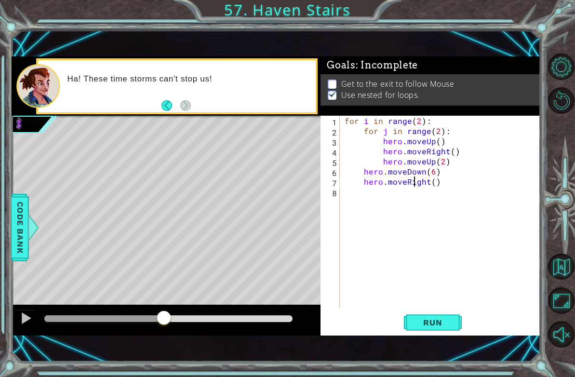
click at [164, 317] on div at bounding box center [168, 318] width 249 height 7
click at [212, 318] on div at bounding box center [168, 318] width 249 height 7
click at [243, 309] on div at bounding box center [167, 320] width 310 height 31
click at [242, 310] on div at bounding box center [167, 320] width 310 height 31
click at [239, 317] on div at bounding box center [168, 318] width 249 height 7
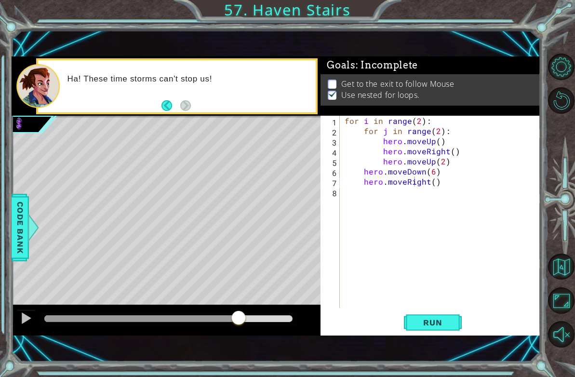
click at [255, 314] on div at bounding box center [169, 320] width 257 height 14
click at [254, 320] on div at bounding box center [168, 318] width 249 height 7
click at [245, 321] on div at bounding box center [253, 318] width 17 height 17
drag, startPoint x: 235, startPoint y: 322, endPoint x: 218, endPoint y: 321, distance: 17.4
click at [218, 321] on div at bounding box center [217, 318] width 17 height 17
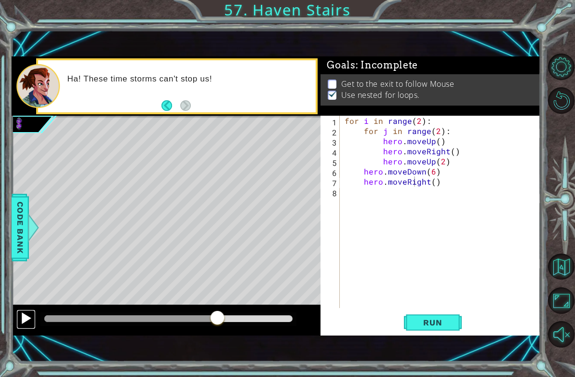
click at [24, 321] on div at bounding box center [26, 318] width 13 height 13
click at [23, 321] on div at bounding box center [26, 318] width 13 height 13
drag, startPoint x: 446, startPoint y: 164, endPoint x: 435, endPoint y: 162, distance: 10.8
click at [435, 162] on div "for i in range ( 2 ) : for j in range ( 2 ) : hero . moveUp ( ) hero . moveRigh…" at bounding box center [443, 222] width 200 height 213
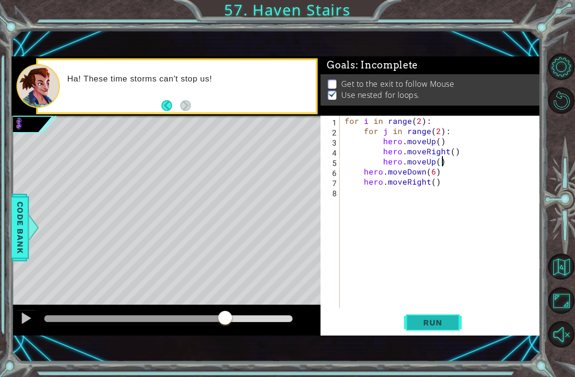
type textarea "hero.moveUp()"
drag, startPoint x: 417, startPoint y: 316, endPoint x: 409, endPoint y: 325, distance: 11.9
click at [406, 349] on div "1 ההההההההההההההההההההההההההההההההההההההההההההההההההההההההההההההההההההההההההההה…" at bounding box center [277, 196] width 530 height 332
click at [411, 319] on button "Run" at bounding box center [433, 323] width 58 height 22
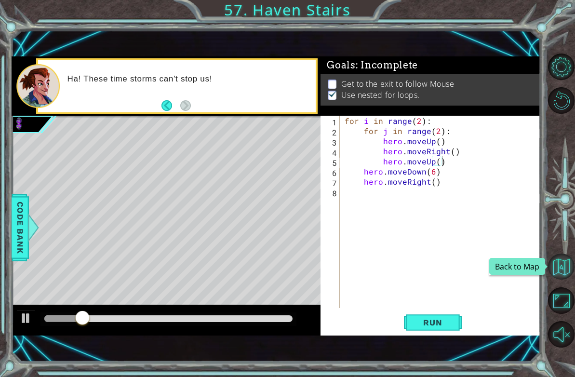
click at [555, 262] on button "Back to Map" at bounding box center [561, 267] width 27 height 27
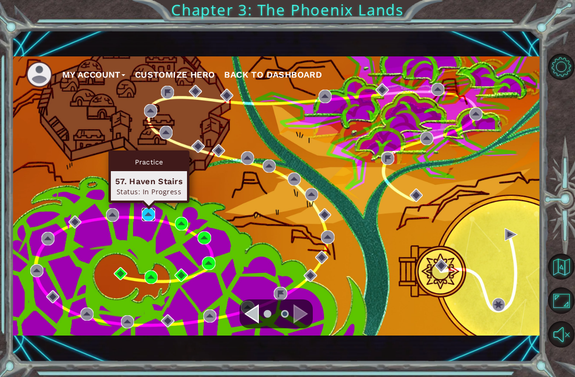
click at [143, 210] on img at bounding box center [148, 214] width 13 height 13
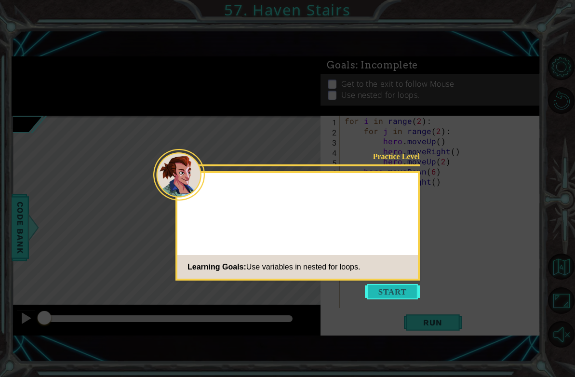
click at [383, 297] on button "Start" at bounding box center [392, 291] width 55 height 15
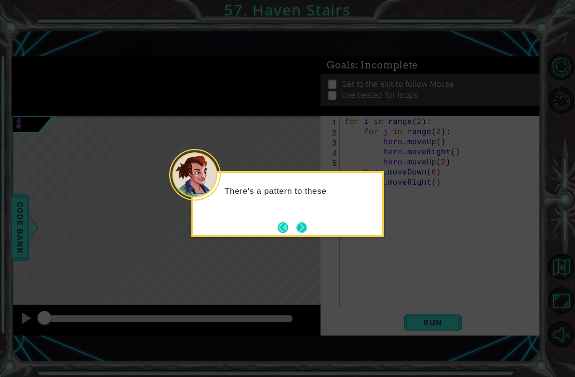
click at [299, 224] on button "Next" at bounding box center [302, 227] width 11 height 11
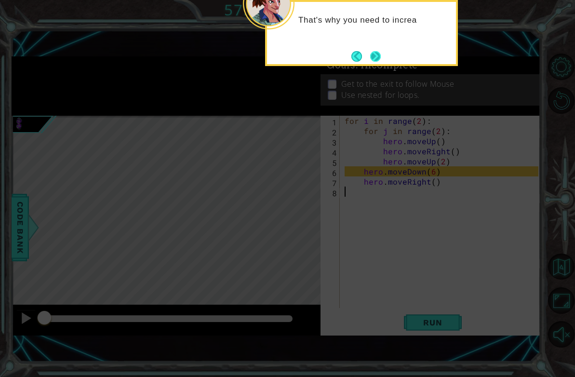
click at [372, 62] on button "Next" at bounding box center [375, 56] width 11 height 11
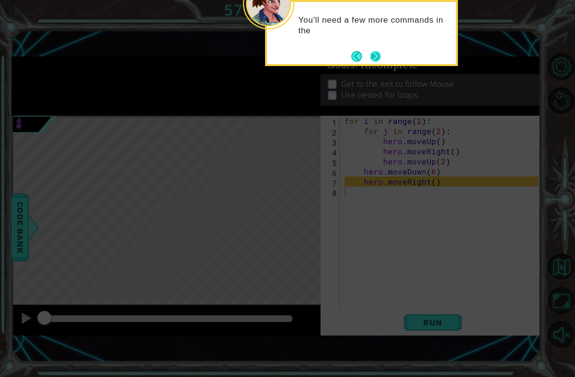
click at [381, 59] on button "Next" at bounding box center [375, 56] width 11 height 11
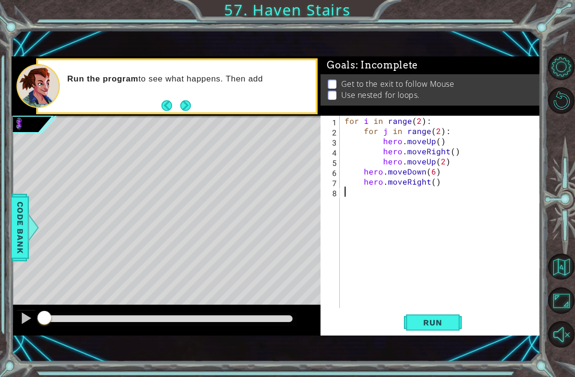
drag, startPoint x: 177, startPoint y: 94, endPoint x: 176, endPoint y: 111, distance: 17.9
click at [176, 105] on div "Run the program to see what happens. Then add" at bounding box center [177, 86] width 278 height 52
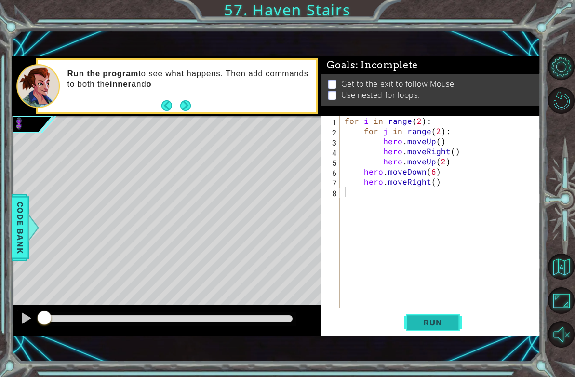
click at [456, 314] on button "Run" at bounding box center [433, 323] width 58 height 22
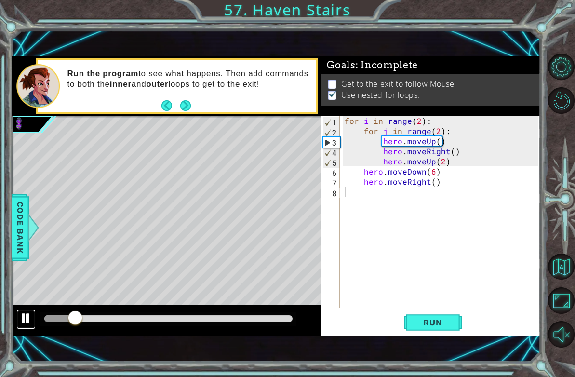
click at [32, 323] on button at bounding box center [25, 320] width 19 height 20
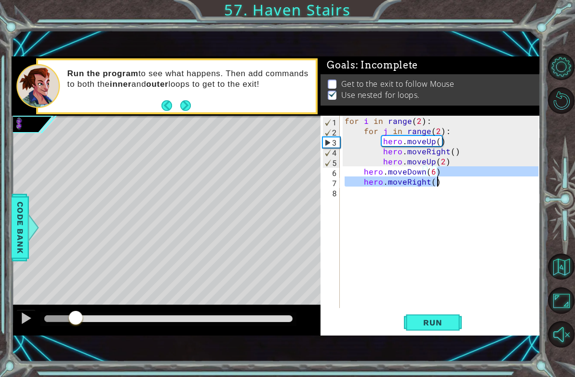
drag, startPoint x: 457, startPoint y: 174, endPoint x: 438, endPoint y: 188, distance: 23.8
click at [439, 188] on div "for i in range ( 2 ) : for j in range ( 2 ) : hero . moveUp ( ) hero . moveRigh…" at bounding box center [443, 222] width 200 height 213
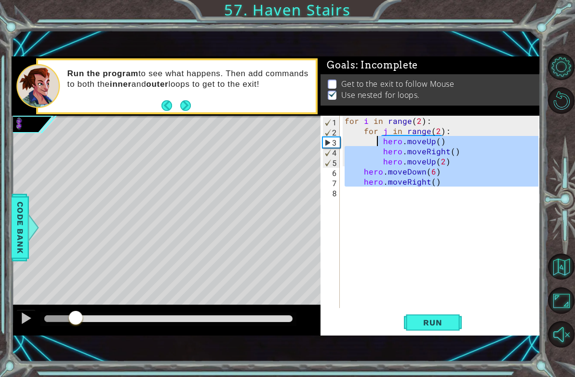
drag, startPoint x: 438, startPoint y: 188, endPoint x: 375, endPoint y: 145, distance: 76.0
click at [375, 145] on div "for i in range ( 2 ) : for j in range ( 2 ) : hero . moveUp ( ) hero . moveRigh…" at bounding box center [443, 222] width 200 height 213
type textarea "hero.moveUp() hero.moveRight()"
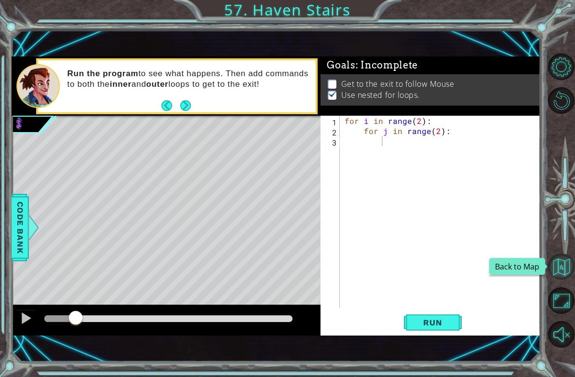
click at [567, 265] on button "Back to Map" at bounding box center [561, 267] width 27 height 27
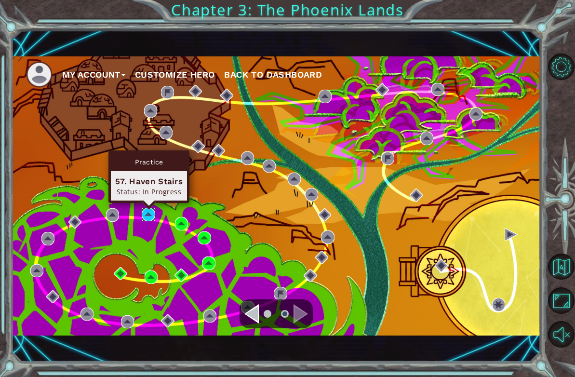
click at [144, 218] on img at bounding box center [148, 214] width 13 height 13
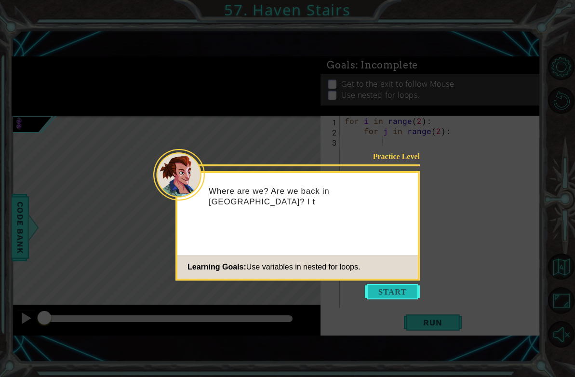
click at [399, 294] on button "Start" at bounding box center [392, 291] width 55 height 15
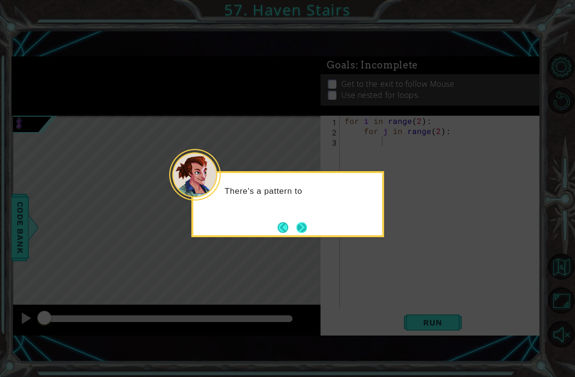
click at [300, 232] on button "Next" at bounding box center [302, 227] width 11 height 11
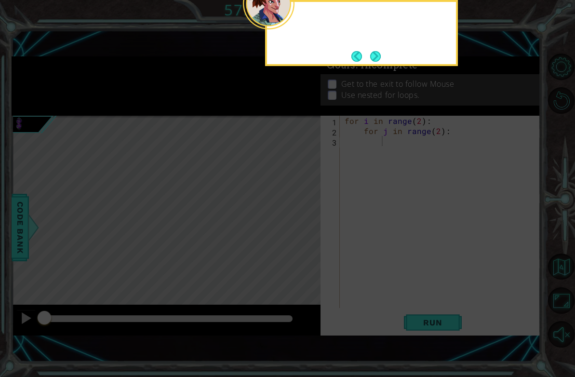
click at [296, 219] on icon at bounding box center [287, 93] width 575 height 569
click at [370, 54] on button "Next" at bounding box center [375, 56] width 11 height 11
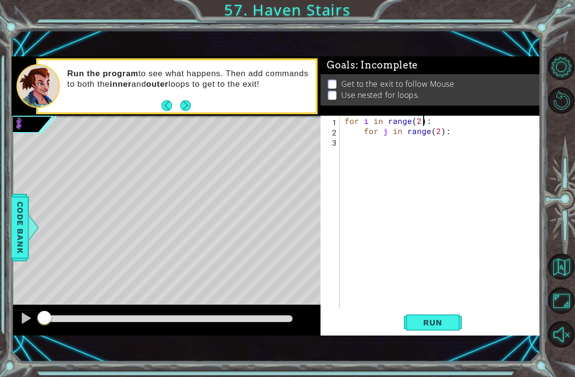
click at [425, 122] on div "for i in range ( 2 ) : for j in range ( 2 ) :" at bounding box center [443, 222] width 200 height 213
type textarea "for i in range(2):"
click at [425, 121] on div "for i in range ( 2 ) : for j in range ( 2 ) :" at bounding box center [443, 222] width 200 height 213
click at [434, 120] on div "for i in range ( 2 ) : for j in range ( 2 ) :" at bounding box center [443, 222] width 200 height 213
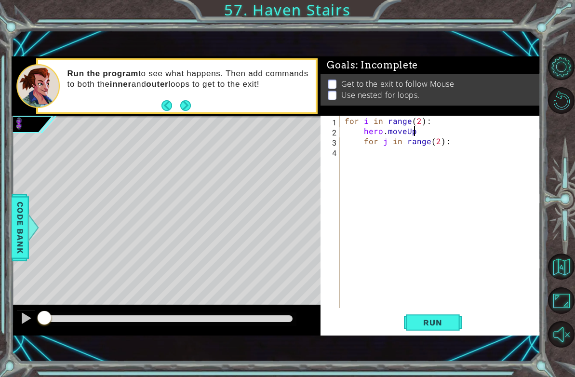
type textarea "hero.moveUp()"
click at [446, 158] on div "for i in range ( 2 ) : hero . moveUp ( ) for j in range ( 2 ) :" at bounding box center [443, 222] width 200 height 213
type textarea "hero.moveRight()"
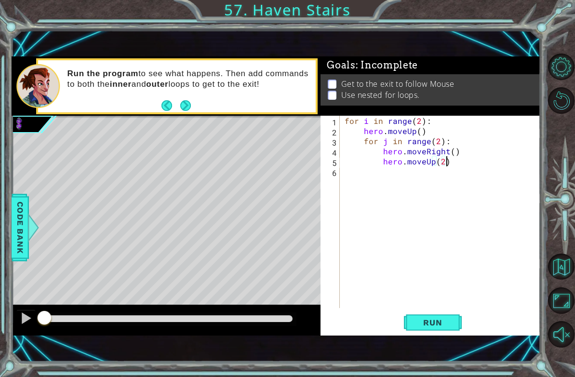
type textarea "hero.moveUp(2)"
click at [424, 334] on div "hero.moveUp(2) 1 2 3 4 5 6 for i in range ( 2 ) : hero . moveUp ( ) for j in ra…" at bounding box center [431, 226] width 220 height 220
click at [427, 322] on span "Run" at bounding box center [433, 323] width 38 height 10
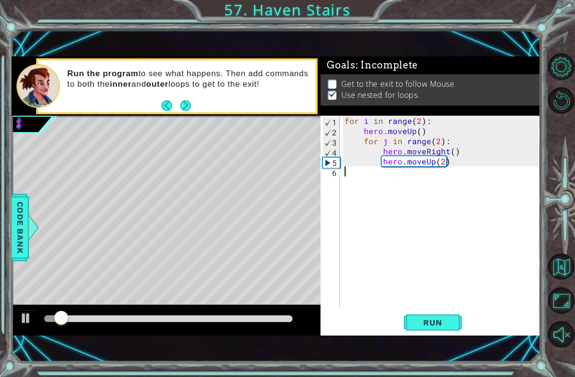
click at [365, 177] on div "for i in range ( 2 ) : hero . moveUp ( ) for j in range ( 2 ) : hero . moveRigh…" at bounding box center [443, 222] width 200 height 213
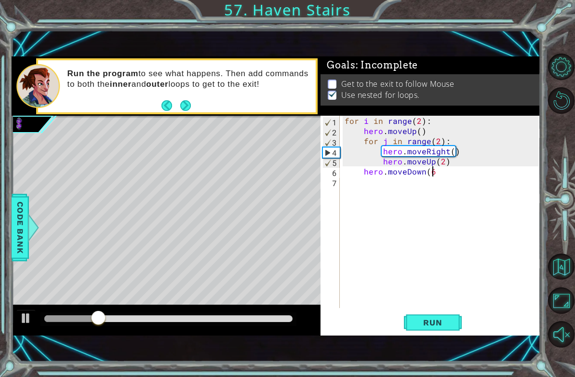
scroll to position [0, 5]
type textarea "hero.moveDown(6)"
click at [446, 326] on span "Run" at bounding box center [433, 323] width 38 height 10
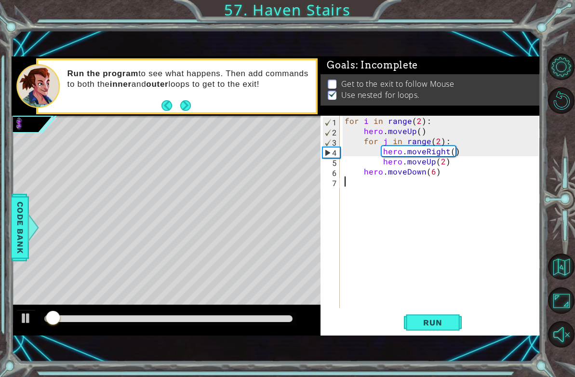
click at [437, 182] on div "for i in range ( 2 ) : hero . moveUp ( ) for j in range ( 2 ) : hero . moveRigh…" at bounding box center [443, 222] width 200 height 213
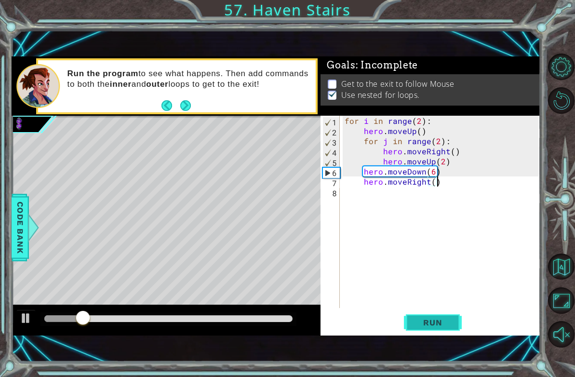
type textarea "hero.moveRight()"
click at [412, 322] on button "Run" at bounding box center [433, 323] width 58 height 22
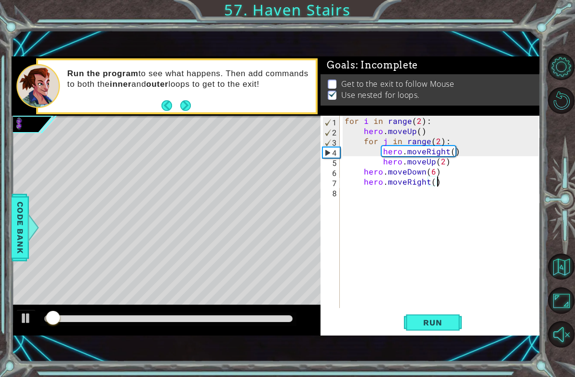
click at [136, 309] on div at bounding box center [167, 320] width 310 height 31
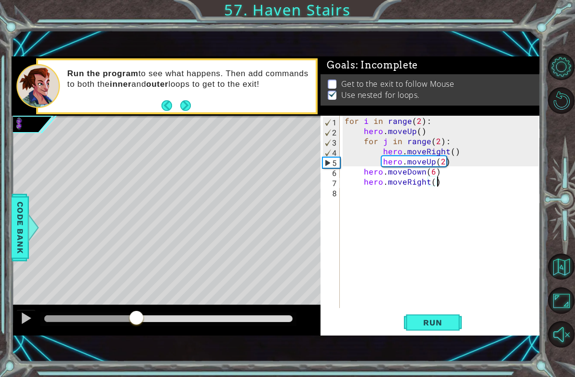
click at [136, 319] on div at bounding box center [168, 318] width 249 height 7
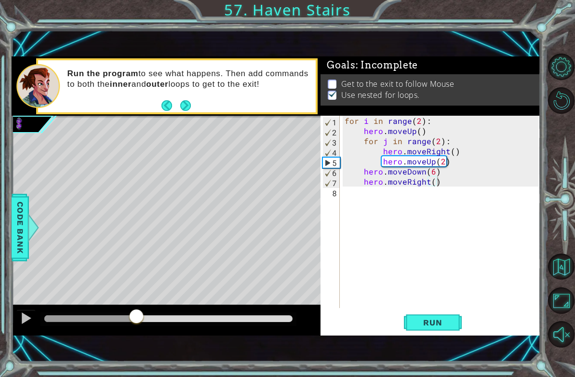
click at [178, 327] on div at bounding box center [167, 320] width 310 height 31
click at [175, 320] on div at bounding box center [168, 318] width 249 height 7
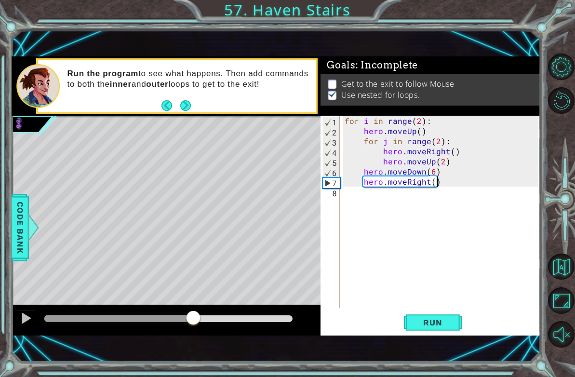
click at [193, 319] on div at bounding box center [168, 318] width 249 height 7
click at [210, 318] on div at bounding box center [168, 318] width 249 height 7
click at [197, 326] on div at bounding box center [169, 320] width 257 height 14
click at [196, 319] on div at bounding box center [126, 318] width 165 height 7
drag, startPoint x: 400, startPoint y: 304, endPoint x: 404, endPoint y: 310, distance: 7.0
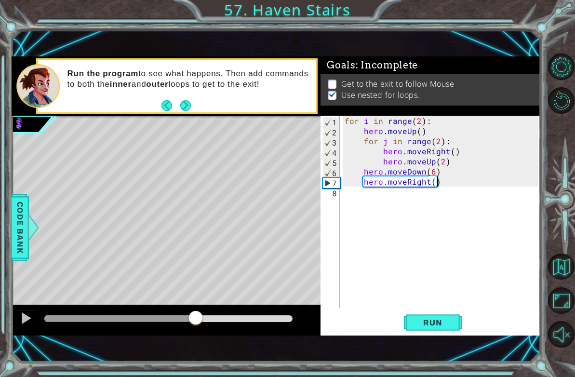
click at [402, 308] on div "for i in range ( 2 ) : hero . moveUp ( ) for j in range ( 2 ) : hero . moveRigh…" at bounding box center [443, 222] width 200 height 213
click at [418, 317] on button "Run" at bounding box center [433, 323] width 58 height 22
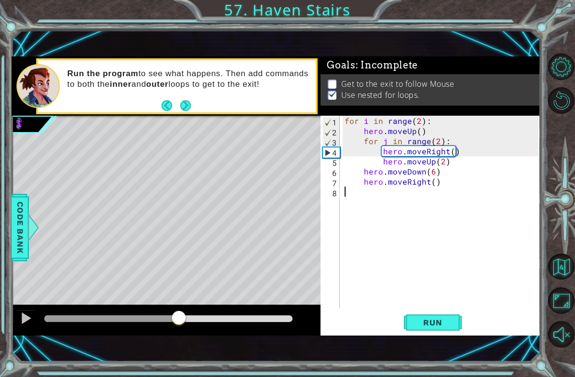
click at [179, 317] on div at bounding box center [168, 318] width 249 height 7
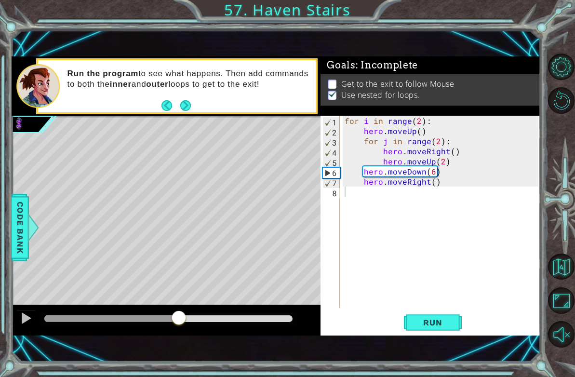
click at [206, 323] on div at bounding box center [169, 320] width 257 height 14
click at [205, 319] on div at bounding box center [168, 318] width 249 height 7
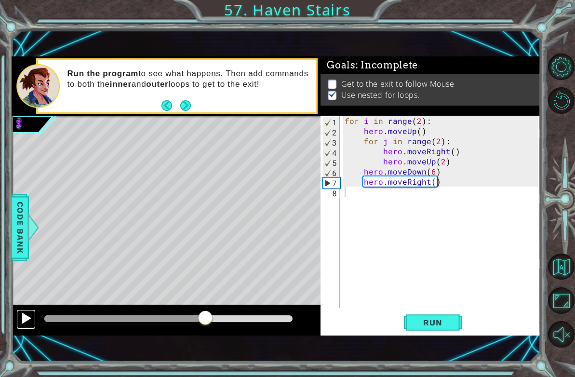
click at [33, 320] on button at bounding box center [25, 320] width 19 height 20
click at [417, 131] on div "for i in range ( 2 ) : hero . moveUp ( ) for j in range ( 2 ) : hero . moveRigh…" at bounding box center [443, 222] width 200 height 213
type textarea "hero.moveUp()"
click at [411, 197] on div "for i in range ( 2 ) : hero . moveUp ( ) for j in range ( 2 ) : hero . moveRigh…" at bounding box center [443, 222] width 200 height 213
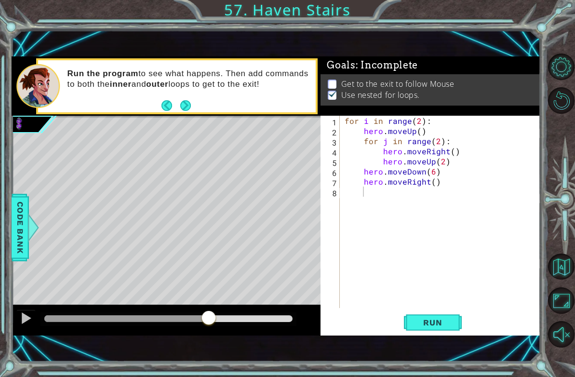
click at [387, 279] on div "for i in range ( 2 ) : hero . moveUp ( ) for j in range ( 2 ) : hero . moveRigh…" at bounding box center [443, 222] width 200 height 213
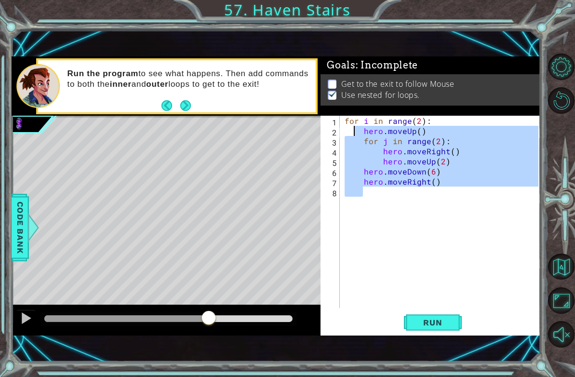
drag, startPoint x: 368, startPoint y: 181, endPoint x: 355, endPoint y: 133, distance: 49.6
click at [355, 133] on div "for i in range ( 2 ) : hero . moveUp ( ) for j in range ( 2 ) : hero . moveRigh…" at bounding box center [443, 222] width 200 height 213
type textarea "hero.moveUp() for j in range(2):"
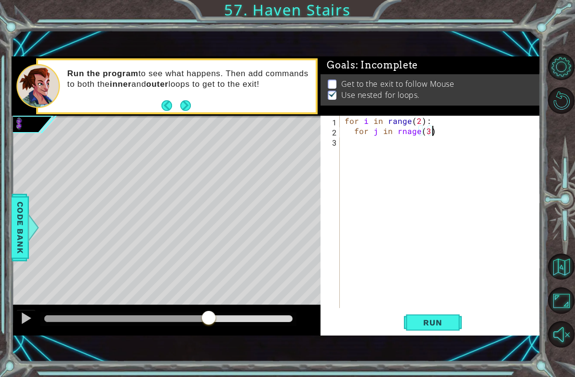
scroll to position [0, 5]
click at [420, 120] on div "for i in range ( 2 ) : for j in rnage ( 3 ) :" at bounding box center [443, 222] width 200 height 213
click at [406, 130] on div "for i in range ( 3 ) : for j in rnage ( 3 ) :" at bounding box center [443, 222] width 200 height 213
type textarea "for j in range(3):"
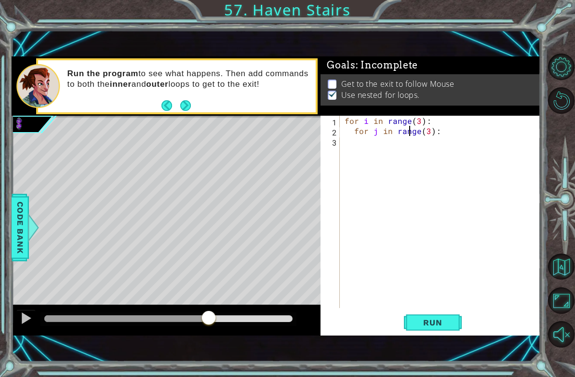
scroll to position [0, 4]
